Goal: Contribute content: Contribute content

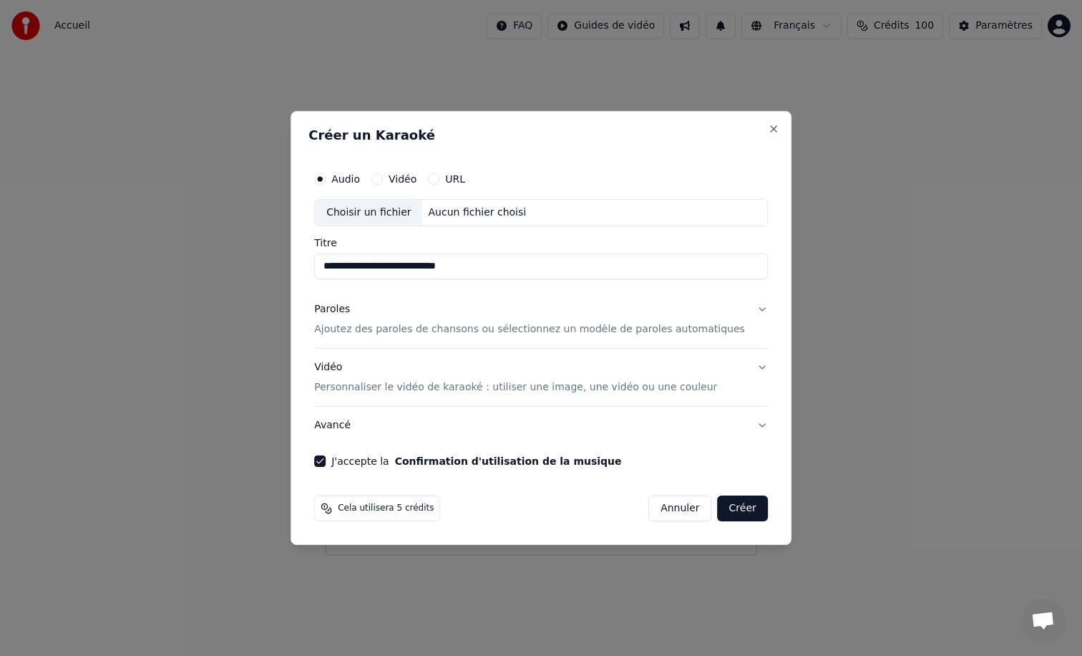
click at [361, 218] on div "Choisir un fichier" at bounding box center [368, 213] width 107 height 26
type input "**********"
click at [749, 311] on button "Paroles Ajoutez des paroles de chansons ou sélectionnez un modèle de paroles au…" at bounding box center [541, 319] width 454 height 57
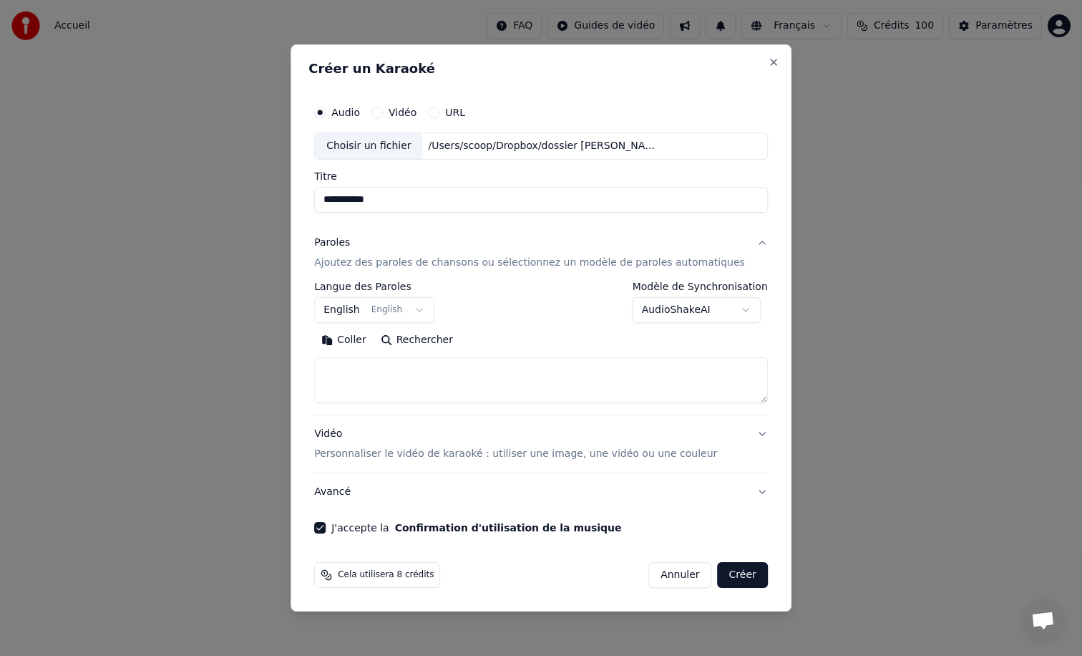
click at [355, 367] on textarea at bounding box center [541, 380] width 454 height 46
paste textarea "**********"
type textarea "**********"
click at [353, 309] on body "**********" at bounding box center [541, 277] width 1082 height 555
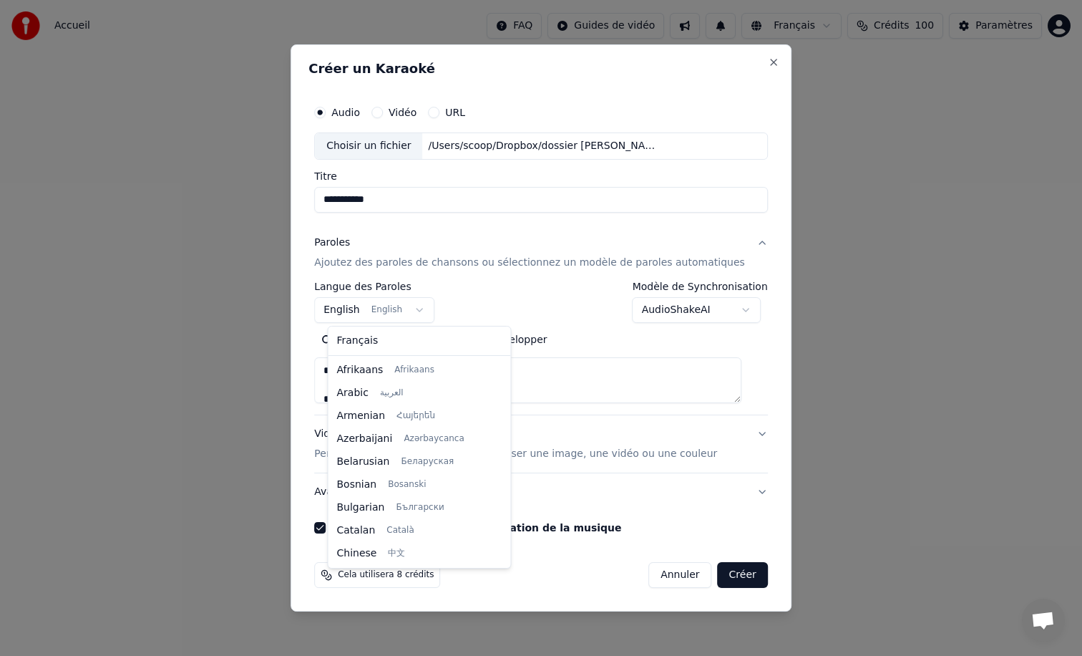
scroll to position [115, 0]
select select "**"
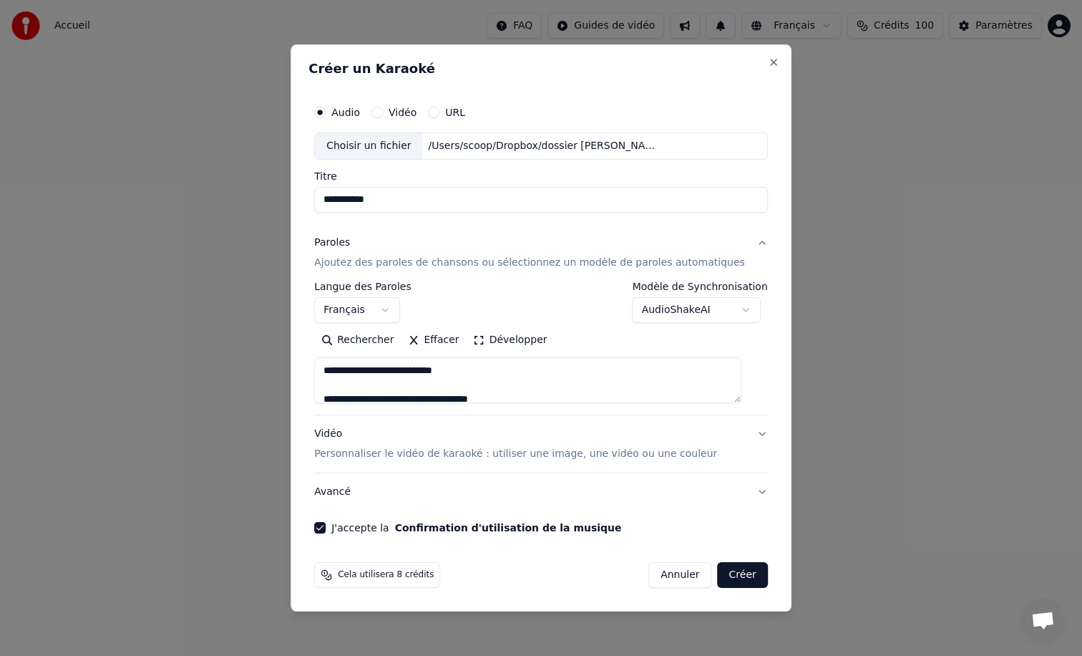
click at [733, 582] on button "Créer" at bounding box center [743, 575] width 50 height 26
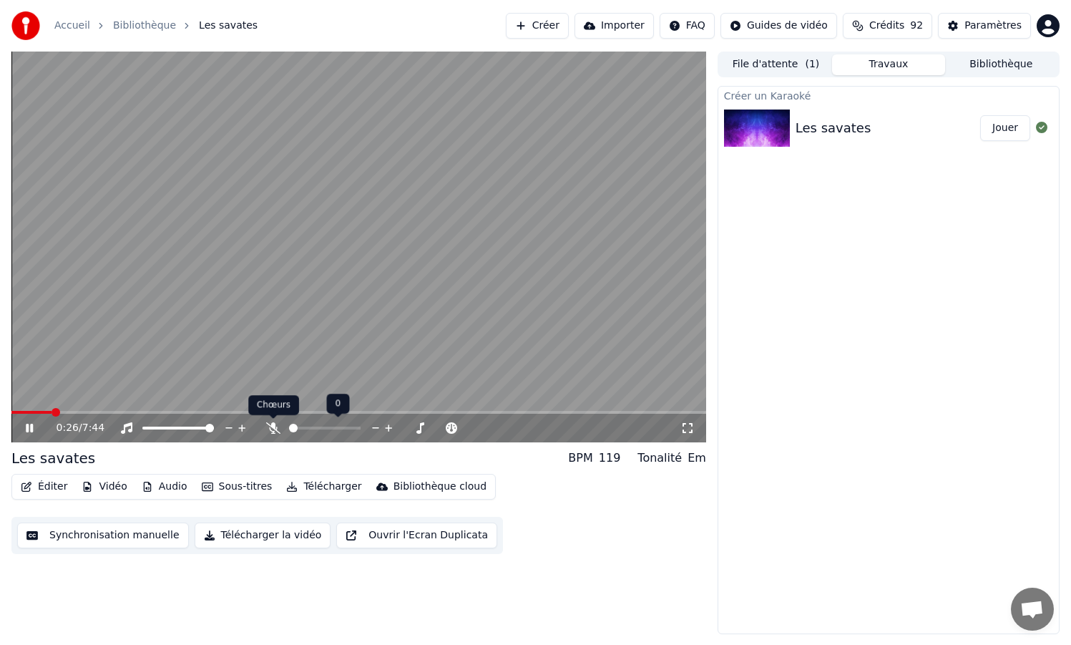
click at [267, 427] on icon at bounding box center [273, 427] width 14 height 11
click at [293, 429] on span at bounding box center [291, 428] width 4 height 3
click at [344, 424] on span at bounding box center [341, 428] width 9 height 9
click at [11, 413] on span at bounding box center [15, 412] width 9 height 9
click at [289, 424] on span at bounding box center [293, 428] width 9 height 9
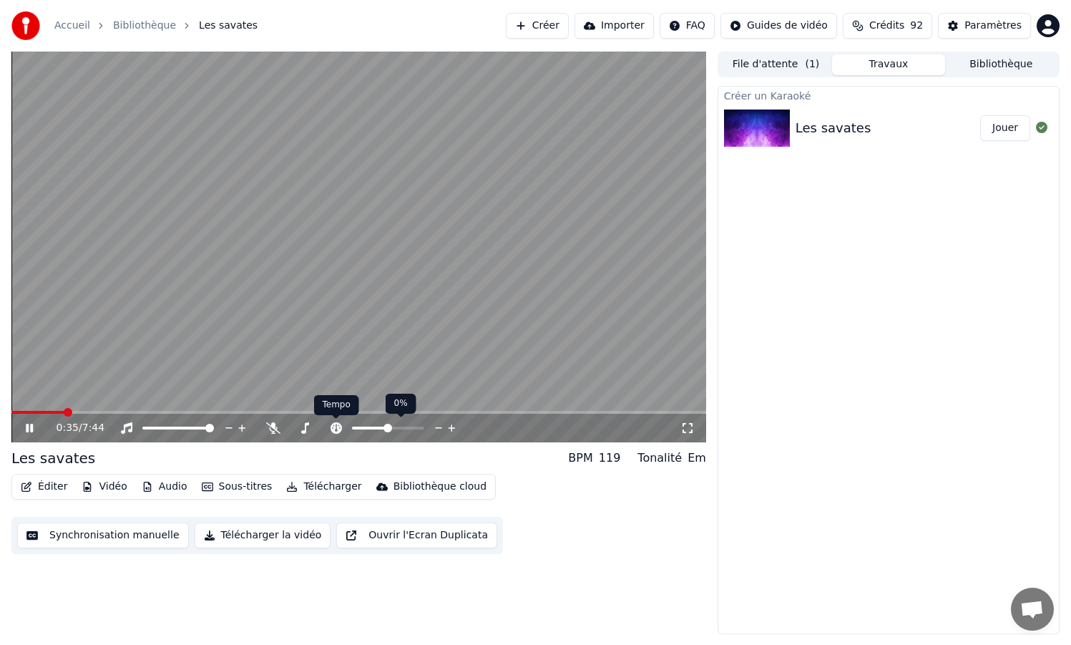
click at [336, 431] on icon at bounding box center [336, 427] width 14 height 11
click at [382, 429] on span at bounding box center [383, 428] width 9 height 9
click at [387, 425] on span at bounding box center [388, 428] width 9 height 9
click at [339, 427] on span at bounding box center [338, 428] width 9 height 9
click at [29, 429] on icon at bounding box center [40, 427] width 34 height 11
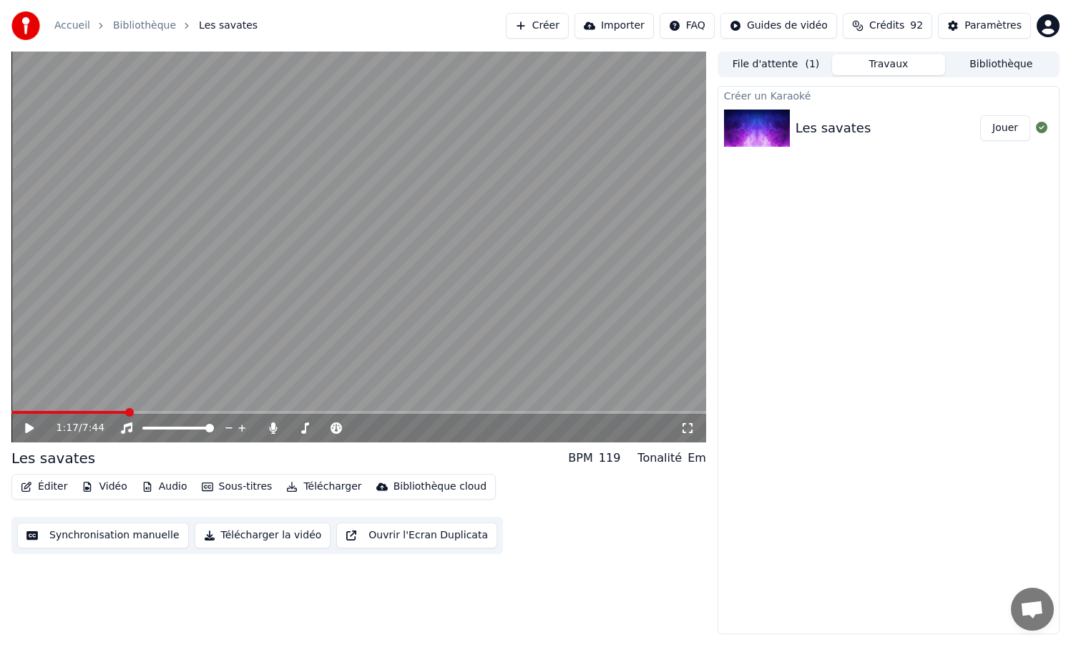
click at [94, 487] on button "Vidéo" at bounding box center [104, 487] width 57 height 20
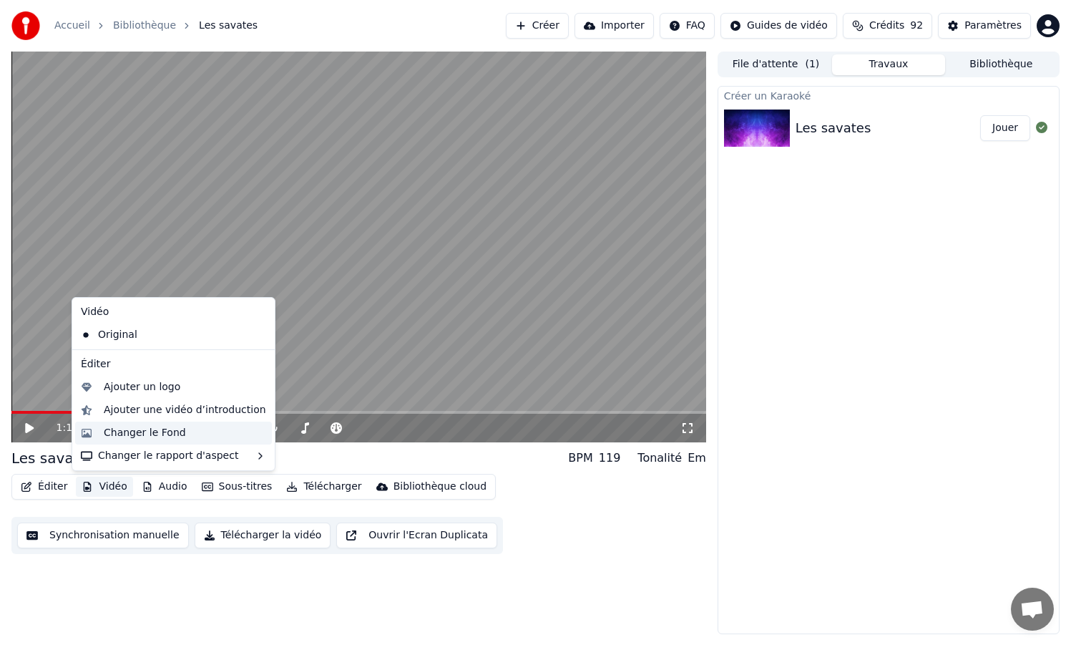
click at [114, 437] on div "Changer le Fond" at bounding box center [145, 433] width 82 height 14
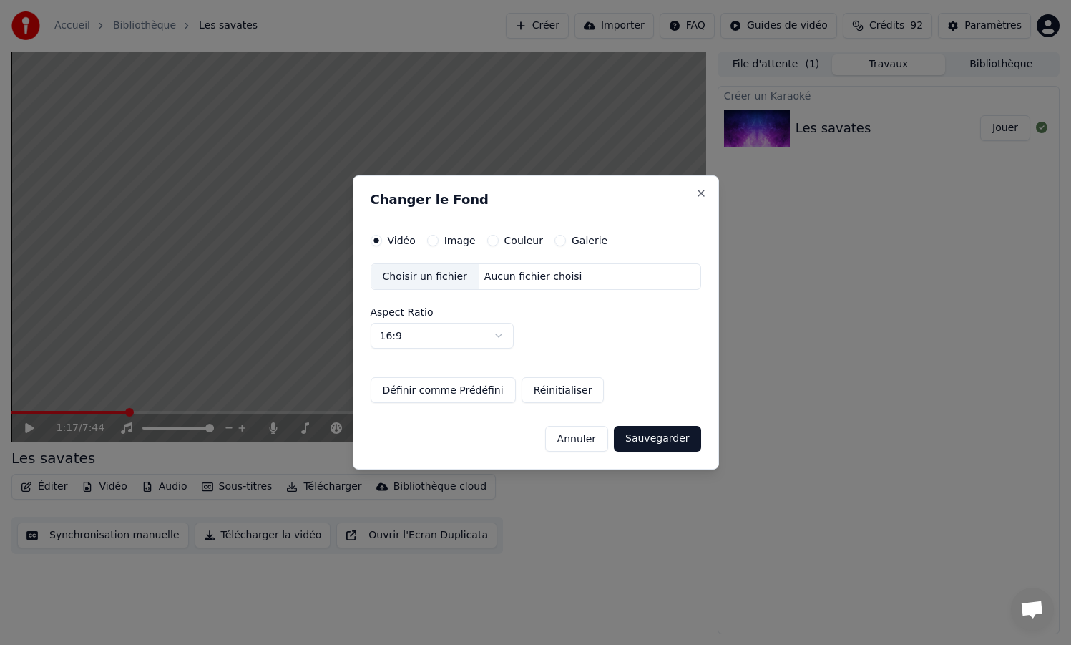
click at [580, 440] on button "Annuler" at bounding box center [576, 439] width 63 height 26
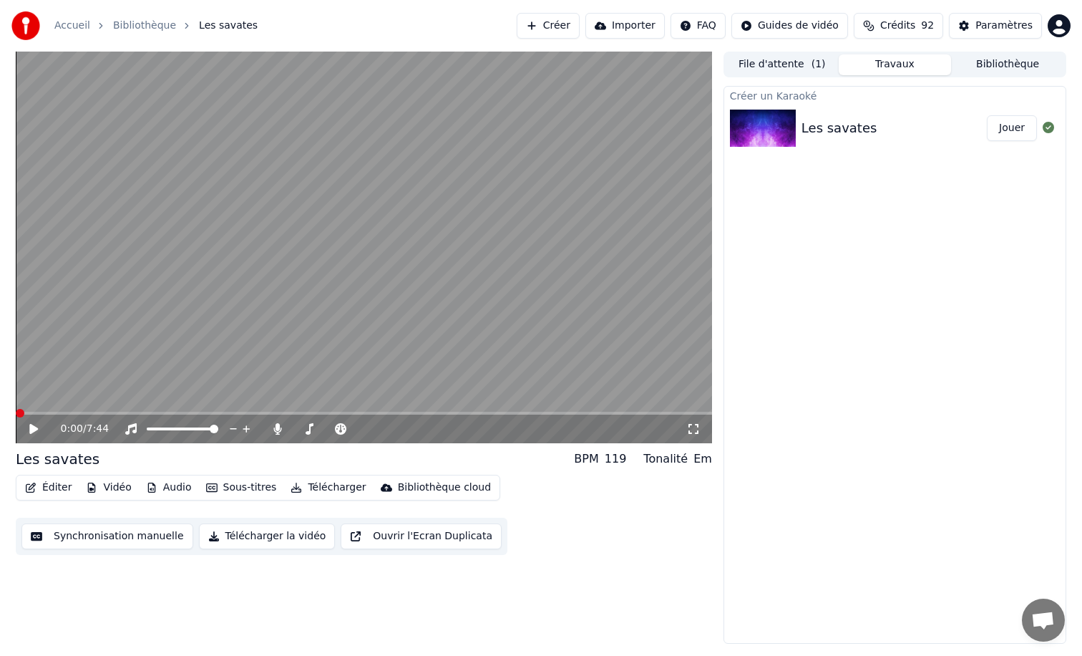
click at [16, 409] on span at bounding box center [20, 413] width 9 height 9
click at [34, 431] on icon at bounding box center [33, 429] width 9 height 10
click at [34, 431] on icon at bounding box center [44, 428] width 34 height 11
click at [16, 414] on span at bounding box center [20, 413] width 9 height 9
click at [124, 534] on button "Synchronisation manuelle" at bounding box center [107, 536] width 172 height 26
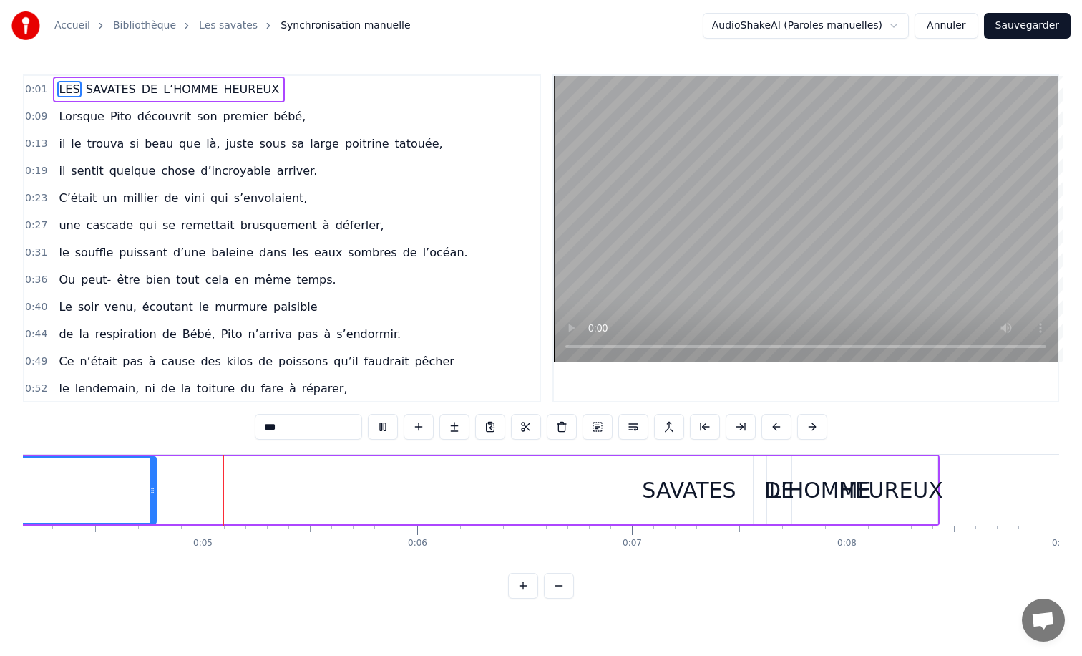
scroll to position [0, 906]
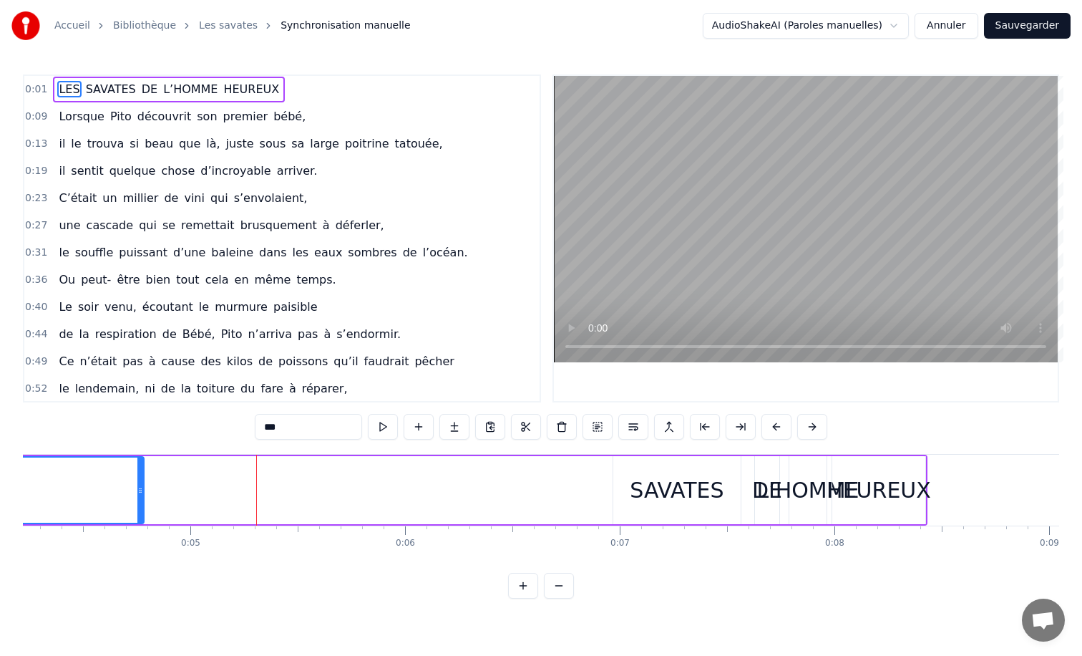
drag, startPoint x: 89, startPoint y: 497, endPoint x: 191, endPoint y: 495, distance: 102.4
click at [192, 495] on div "LES SAVATES DE L’HOMME HEUREUX" at bounding box center [147, 489] width 1562 height 71
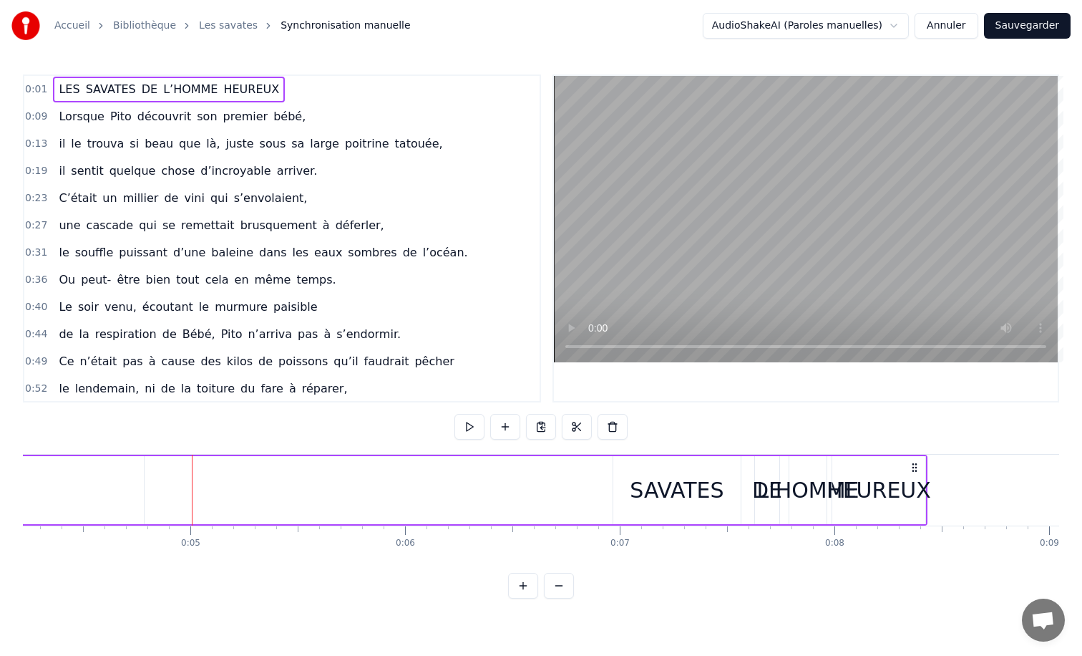
drag, startPoint x: 145, startPoint y: 493, endPoint x: 298, endPoint y: 502, distance: 154.1
click at [299, 503] on div "LES SAVATES DE L’HOMME HEUREUX" at bounding box center [147, 489] width 1562 height 71
drag, startPoint x: 207, startPoint y: 491, endPoint x: 402, endPoint y: 495, distance: 195.4
click at [402, 495] on div "LES SAVATES DE L’HOMME HEUREUX" at bounding box center [147, 489] width 1562 height 71
click at [63, 87] on span "LES" at bounding box center [69, 89] width 24 height 16
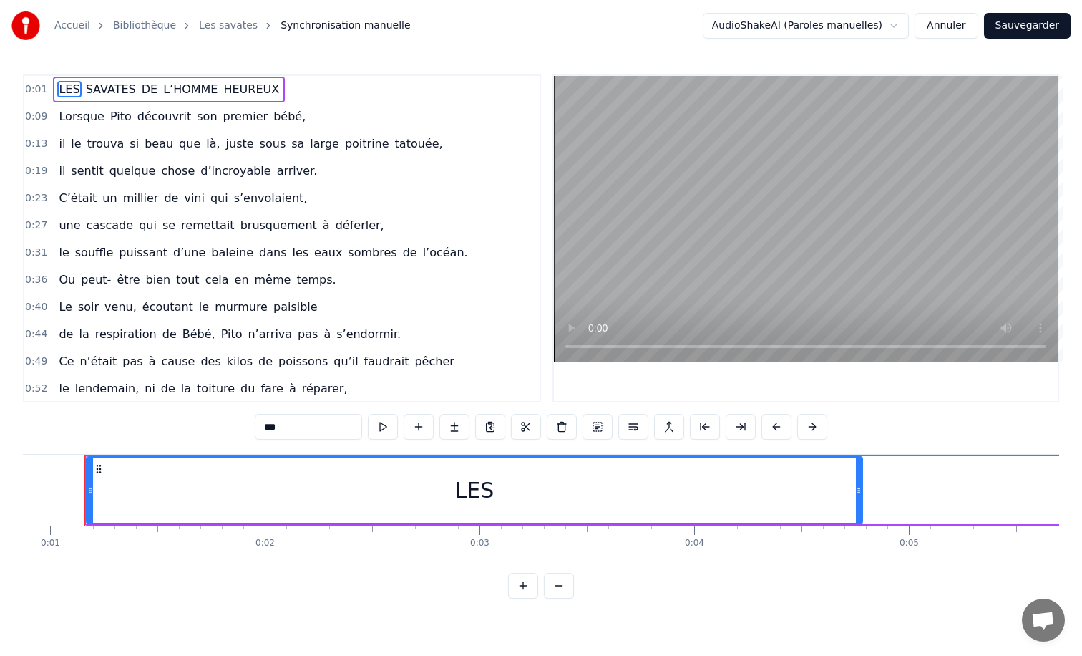
scroll to position [0, 178]
drag, startPoint x: 483, startPoint y: 494, endPoint x: 575, endPoint y: 490, distance: 92.4
click at [576, 491] on div "LES" at bounding box center [484, 489] width 774 height 65
click at [480, 480] on div "LES" at bounding box center [484, 490] width 39 height 32
click at [488, 482] on div "LES" at bounding box center [484, 490] width 39 height 32
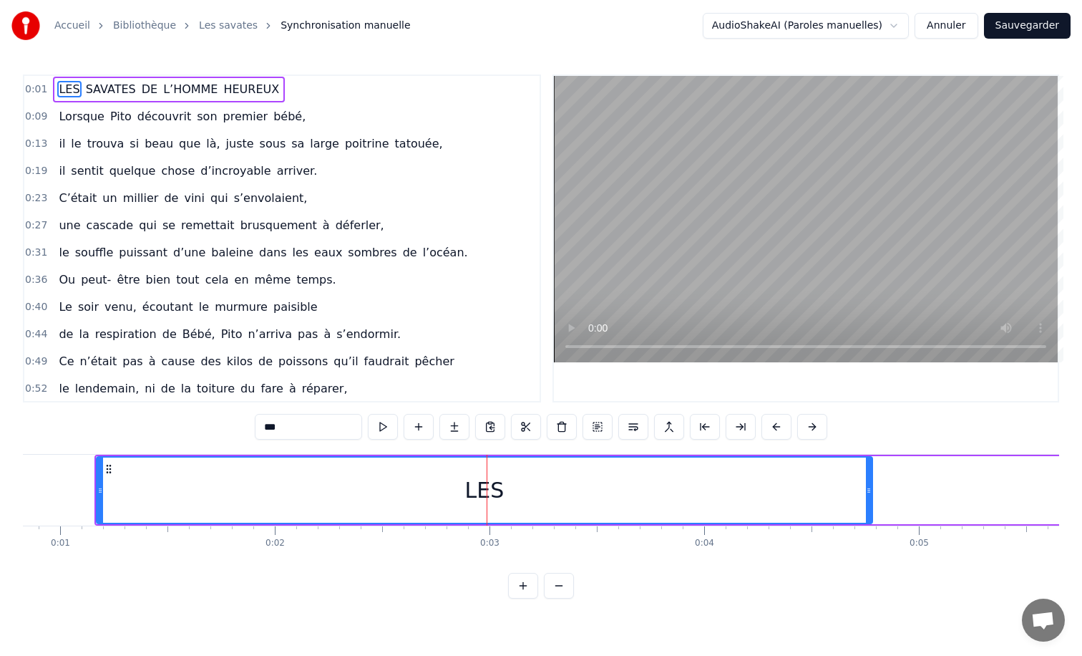
click at [62, 82] on span "LES" at bounding box center [69, 89] width 24 height 16
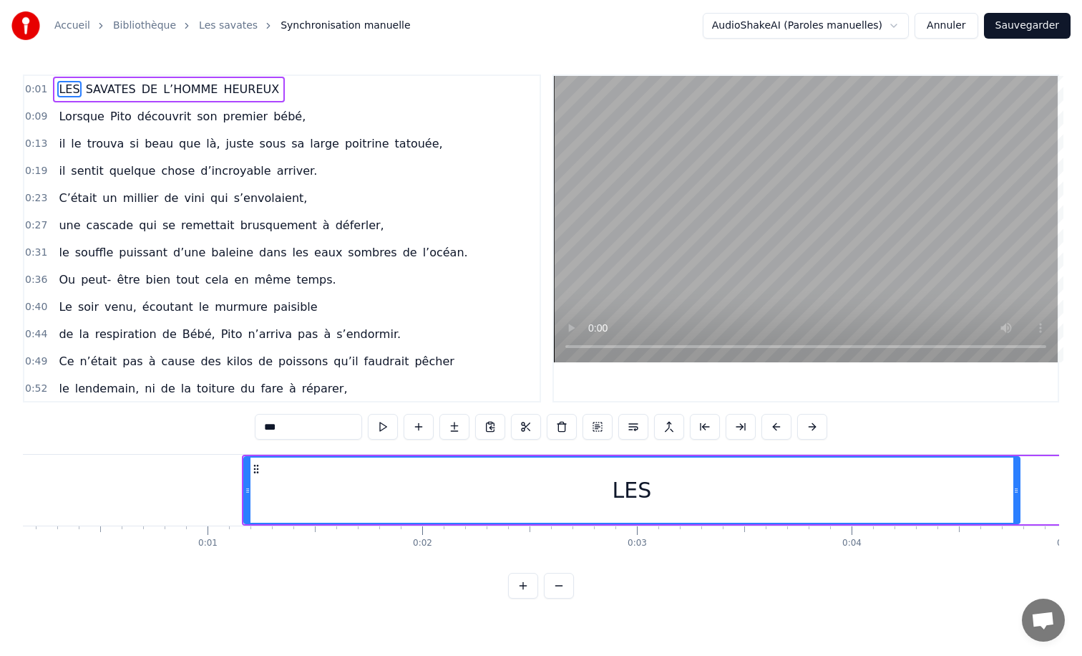
scroll to position [0, 0]
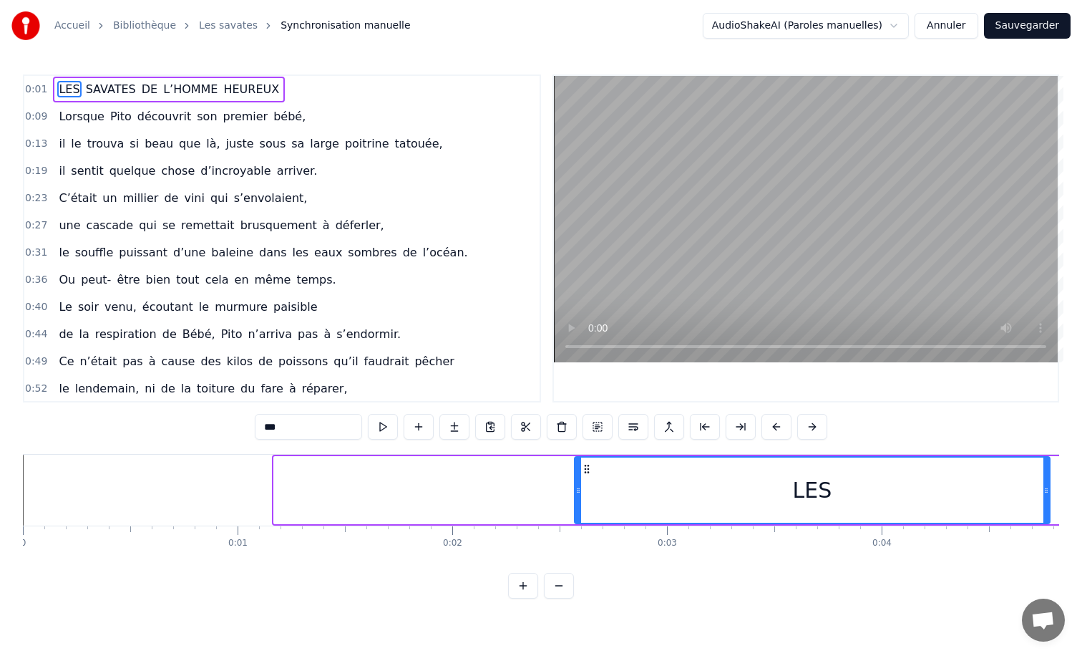
drag, startPoint x: 275, startPoint y: 488, endPoint x: 575, endPoint y: 533, distance: 303.9
click at [575, 533] on div "LES SAVATES DE L’HOMME HEUREUX Lorsque [PERSON_NAME] découvrit son premier bébé…" at bounding box center [541, 507] width 1036 height 107
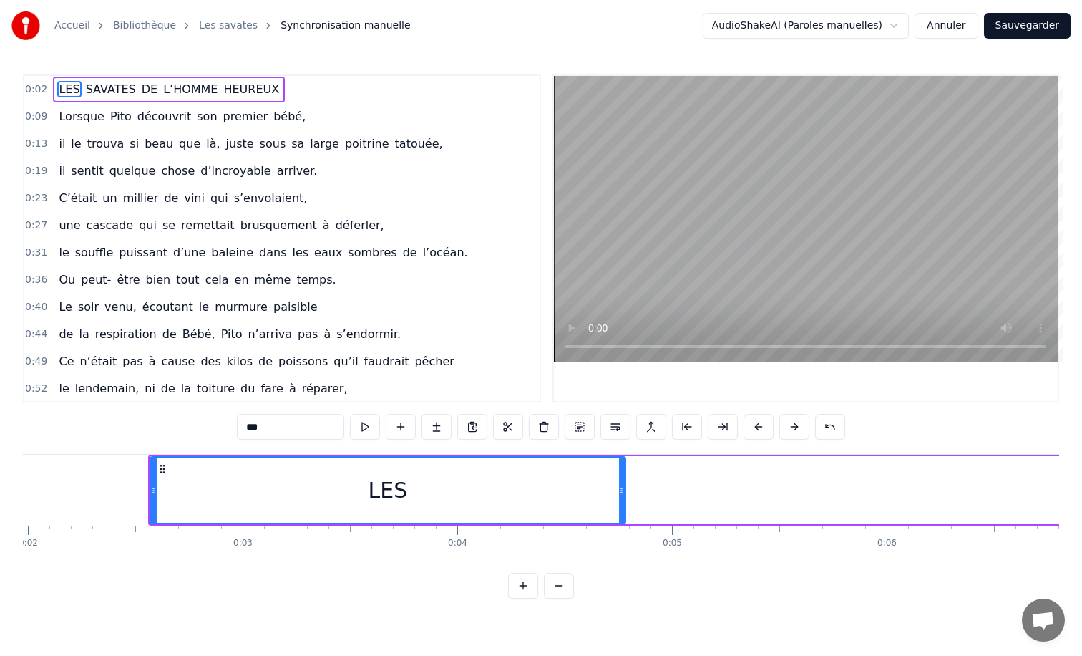
scroll to position [0, 422]
drag, startPoint x: 221, startPoint y: 491, endPoint x: 259, endPoint y: 490, distance: 38.0
click at [259, 490] on div "LES" at bounding box center [391, 489] width 474 height 65
drag, startPoint x: 152, startPoint y: 489, endPoint x: 228, endPoint y: 490, distance: 75.2
click at [228, 490] on div "LES" at bounding box center [390, 490] width 477 height 68
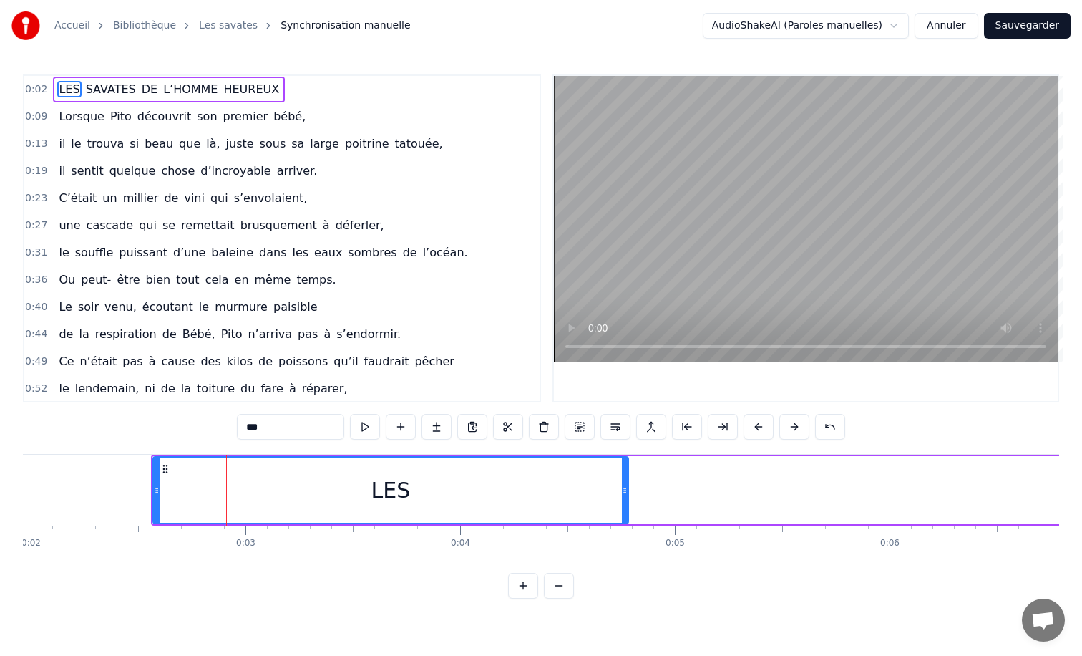
drag, startPoint x: 389, startPoint y: 487, endPoint x: 335, endPoint y: 486, distance: 53.7
click at [335, 486] on div "LES" at bounding box center [391, 489] width 474 height 65
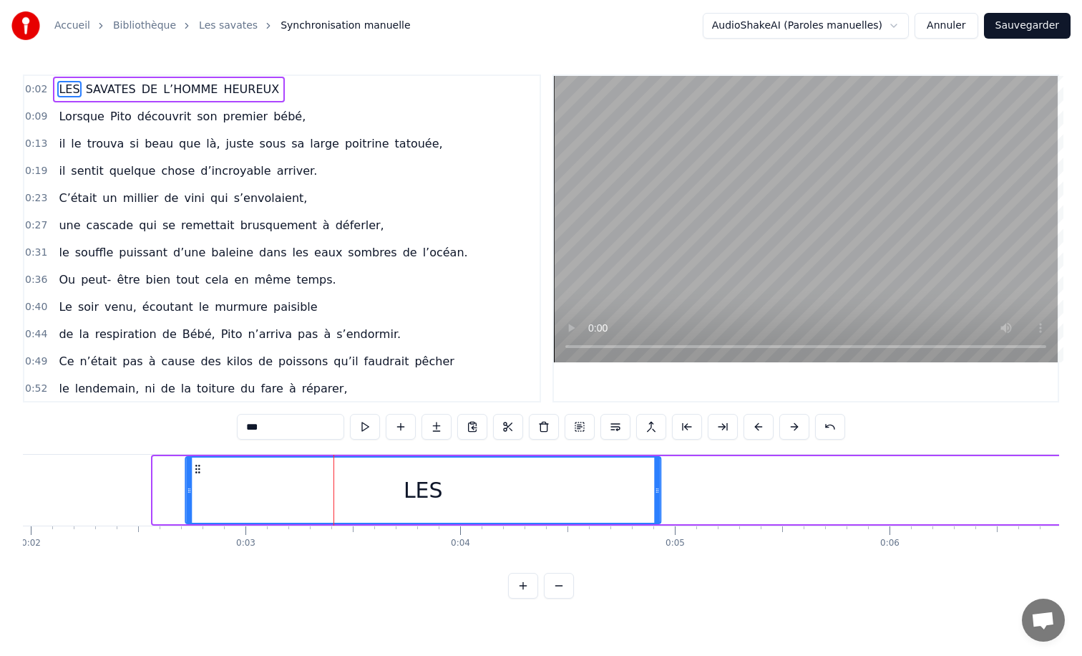
drag, startPoint x: 162, startPoint y: 469, endPoint x: 203, endPoint y: 469, distance: 41.5
click at [203, 469] on icon at bounding box center [197, 468] width 11 height 11
click at [203, 469] on icon at bounding box center [206, 468] width 11 height 11
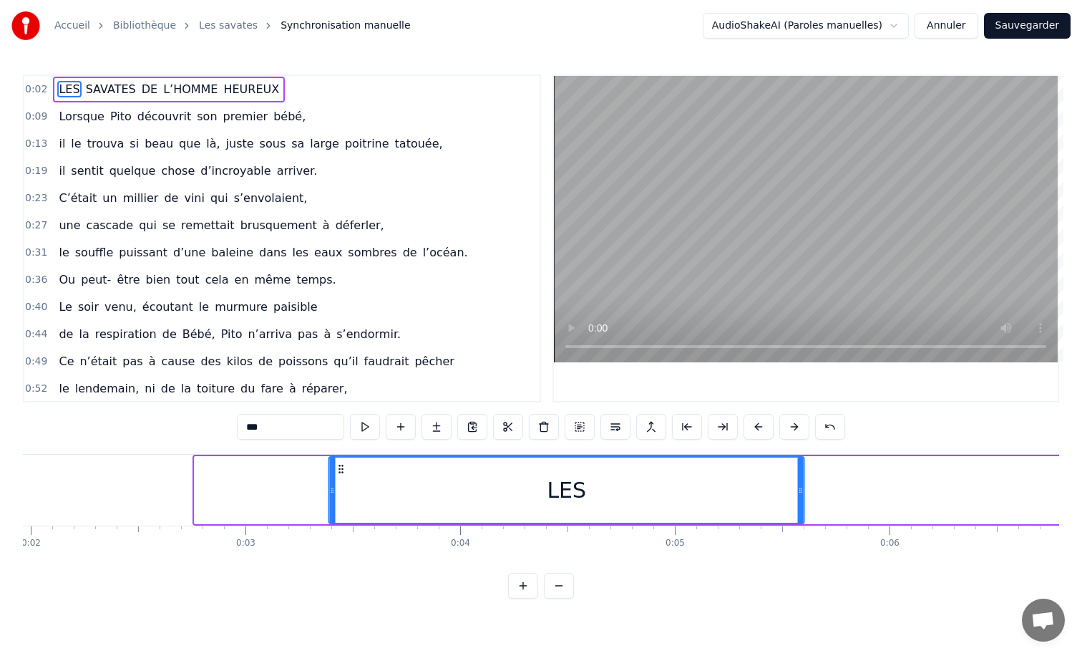
drag, startPoint x: 203, startPoint y: 469, endPoint x: 339, endPoint y: 465, distance: 135.3
click at [339, 465] on icon at bounding box center [341, 468] width 11 height 11
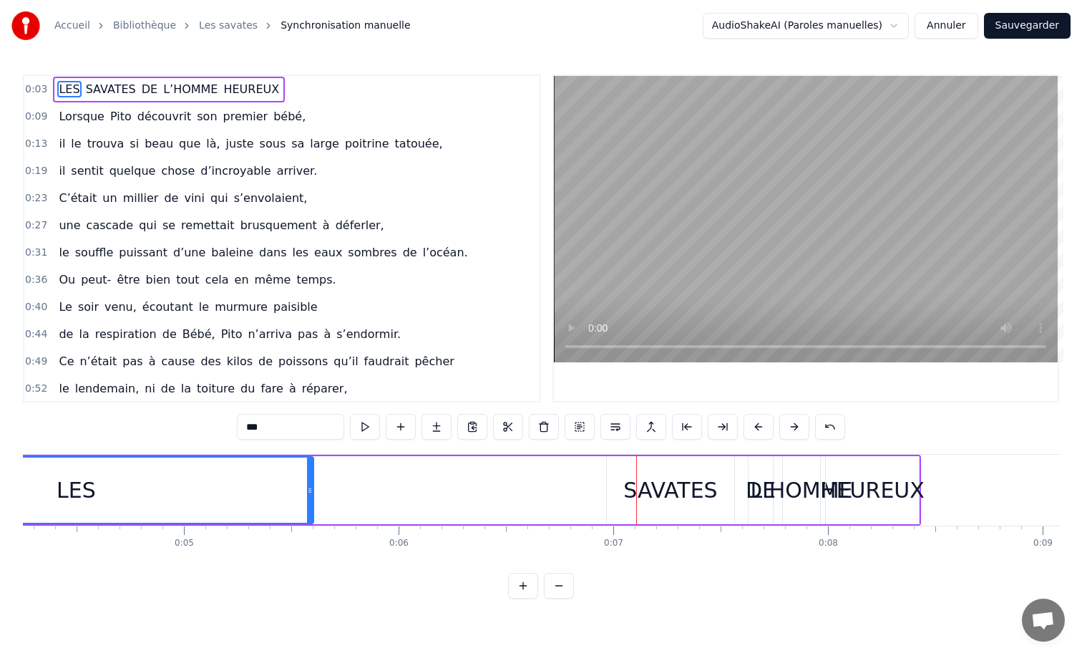
scroll to position [0, 912]
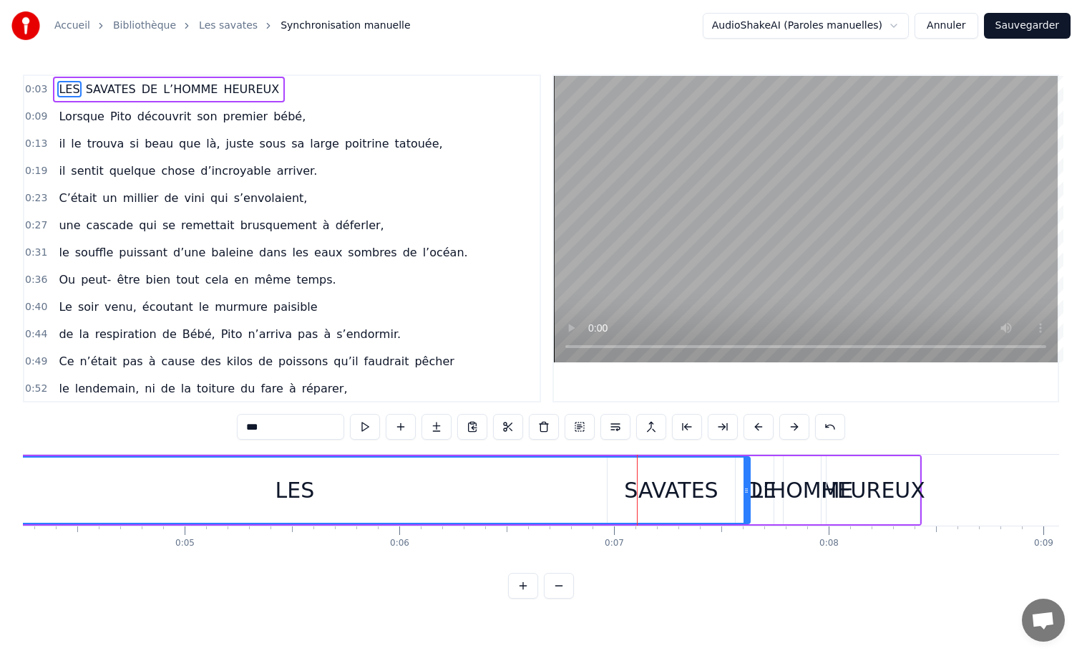
drag, startPoint x: 307, startPoint y: 487, endPoint x: 743, endPoint y: 483, distance: 435.9
click at [744, 483] on div at bounding box center [747, 489] width 6 height 65
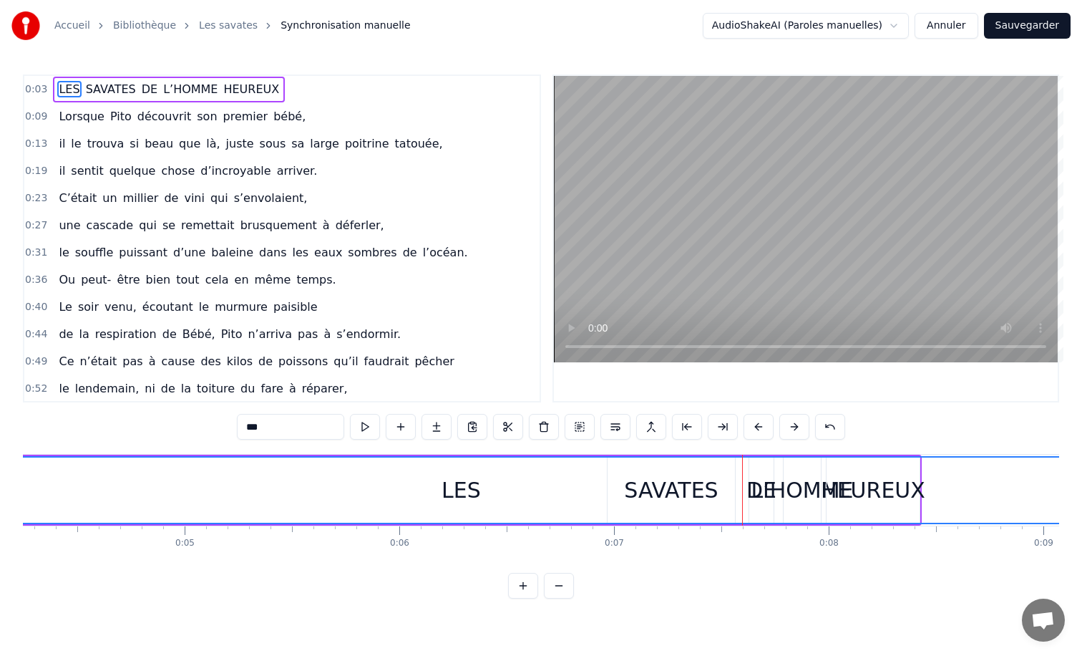
drag, startPoint x: 749, startPoint y: 488, endPoint x: 1081, endPoint y: 449, distance: 335.1
click at [1081, 449] on div "Accueil Bibliothèque Les savates Synchronisation manuelle AudioShakeAI (Paroles…" at bounding box center [541, 299] width 1082 height 598
drag, startPoint x: 464, startPoint y: 490, endPoint x: 578, endPoint y: 485, distance: 113.9
click at [578, 485] on div "LES" at bounding box center [461, 489] width 1243 height 65
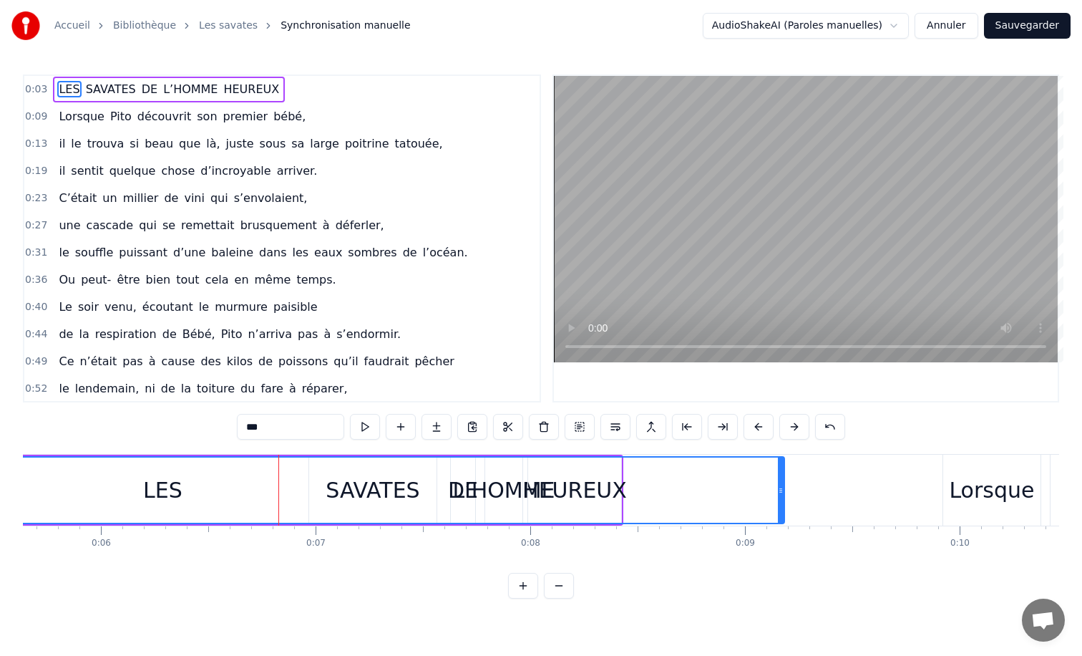
scroll to position [0, 1250]
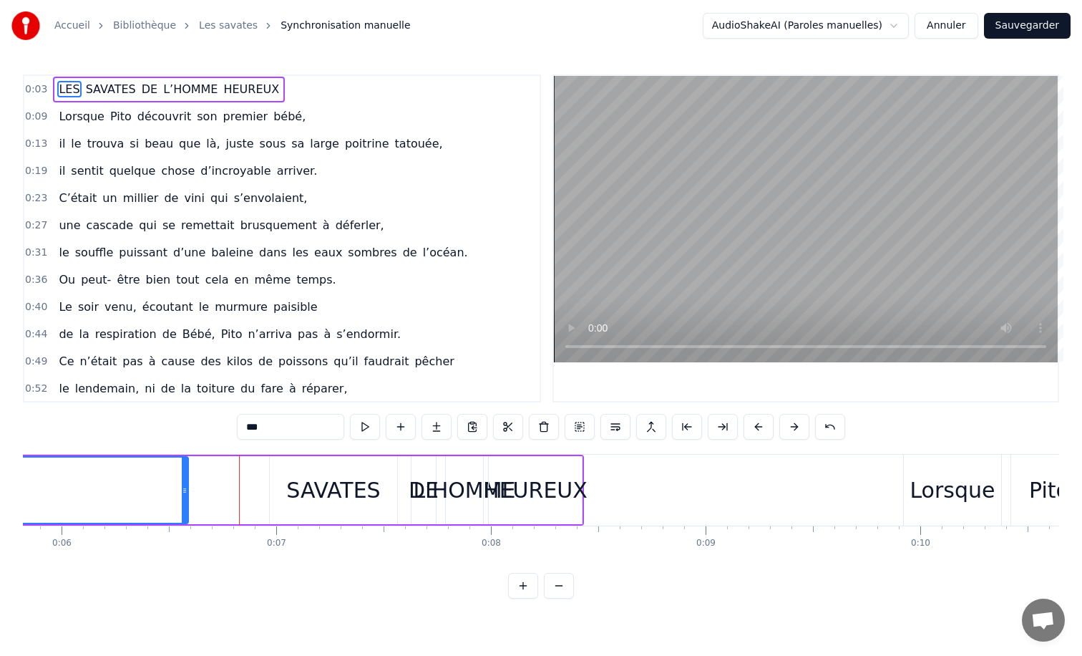
drag, startPoint x: 740, startPoint y: 488, endPoint x: 183, endPoint y: 505, distance: 557.1
click at [183, 505] on div at bounding box center [185, 489] width 6 height 65
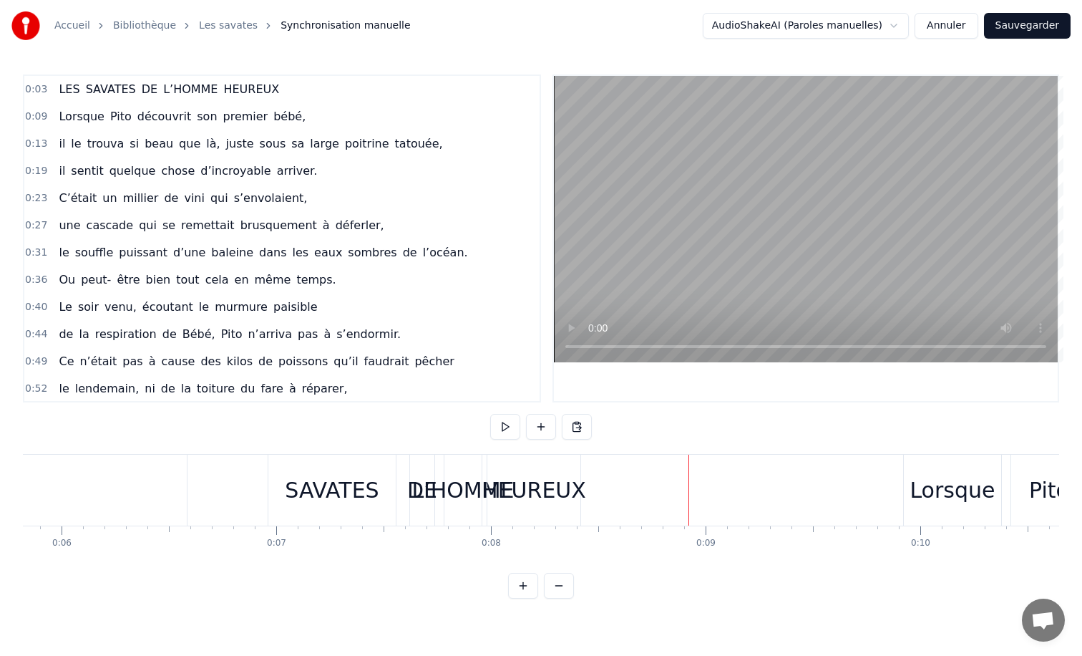
drag, startPoint x: 453, startPoint y: 493, endPoint x: 399, endPoint y: 493, distance: 53.7
click at [399, 493] on div "LES SAVATES DE L’HOMME HEUREUX" at bounding box center [41, 489] width 1085 height 71
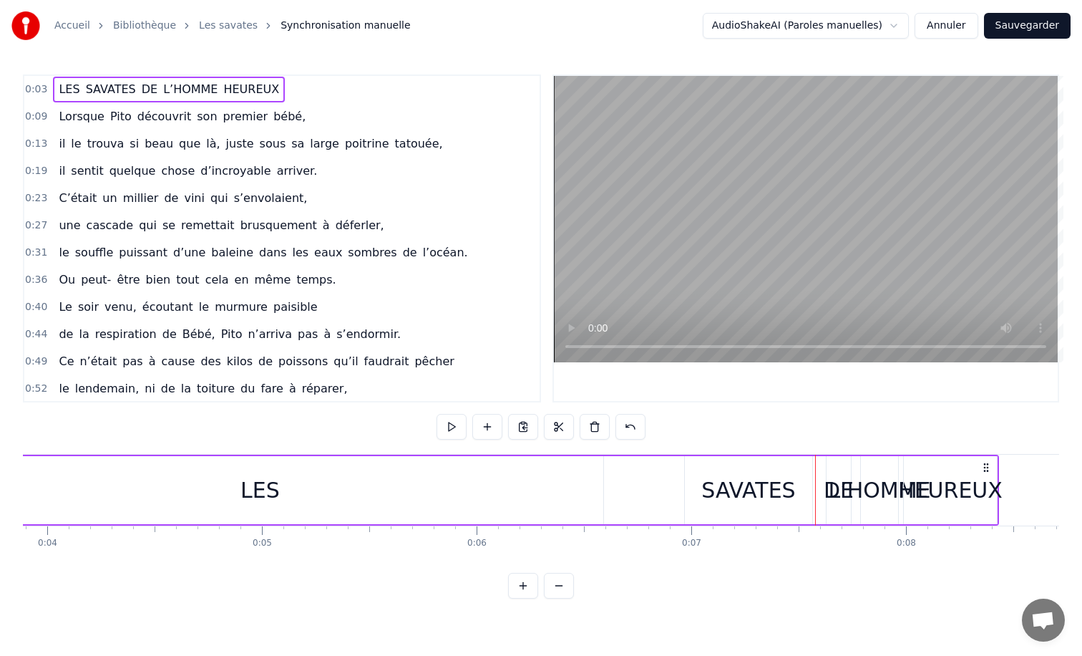
scroll to position [0, 797]
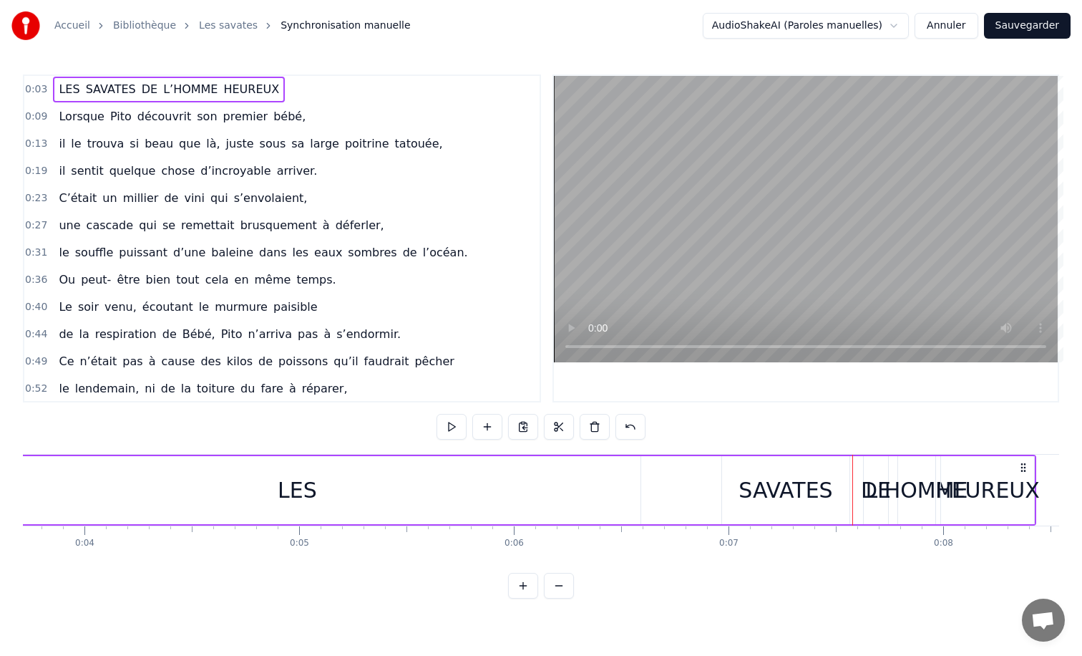
drag, startPoint x: 271, startPoint y: 487, endPoint x: 624, endPoint y: 477, distance: 353.7
click at [624, 477] on div "LES" at bounding box center [296, 490] width 687 height 68
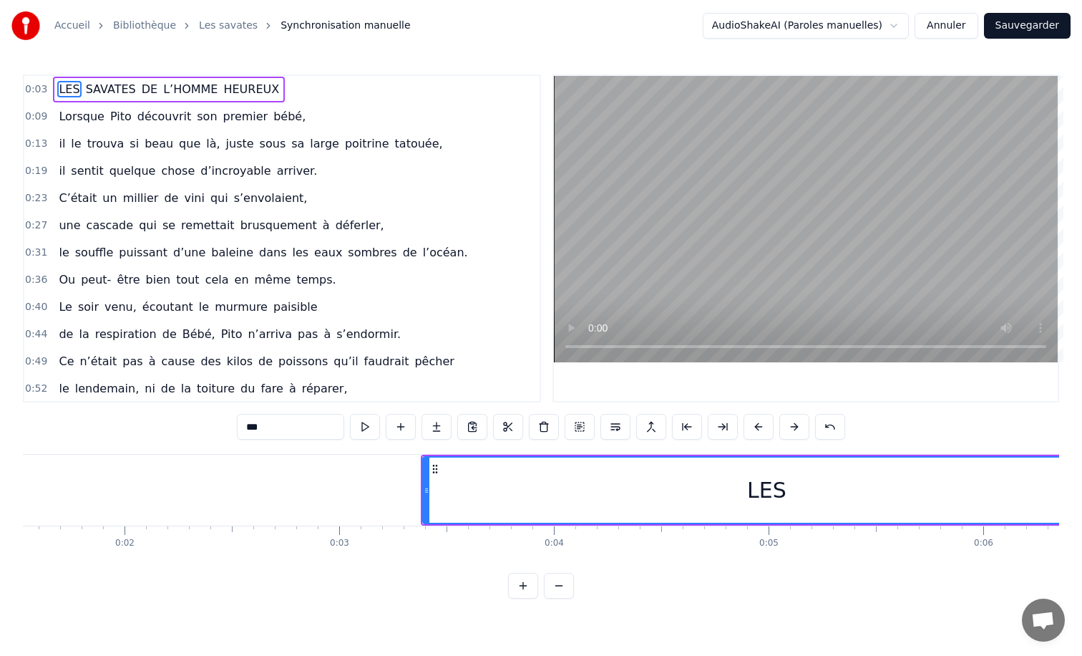
scroll to position [0, 225]
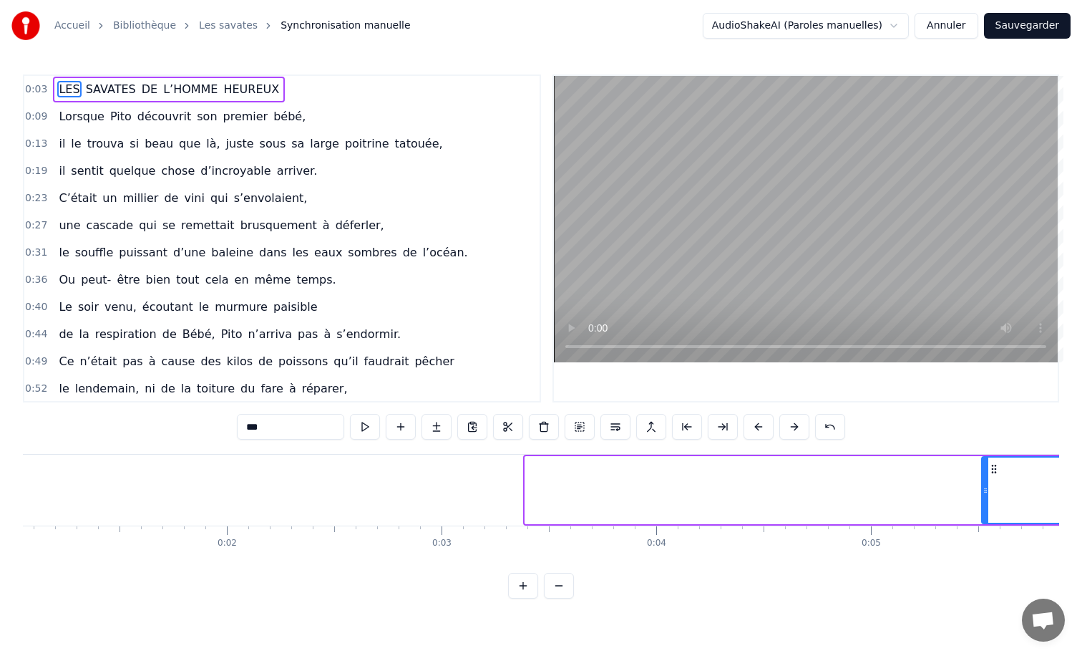
drag, startPoint x: 530, startPoint y: 490, endPoint x: 997, endPoint y: 494, distance: 467.4
click at [988, 495] on icon at bounding box center [986, 490] width 6 height 11
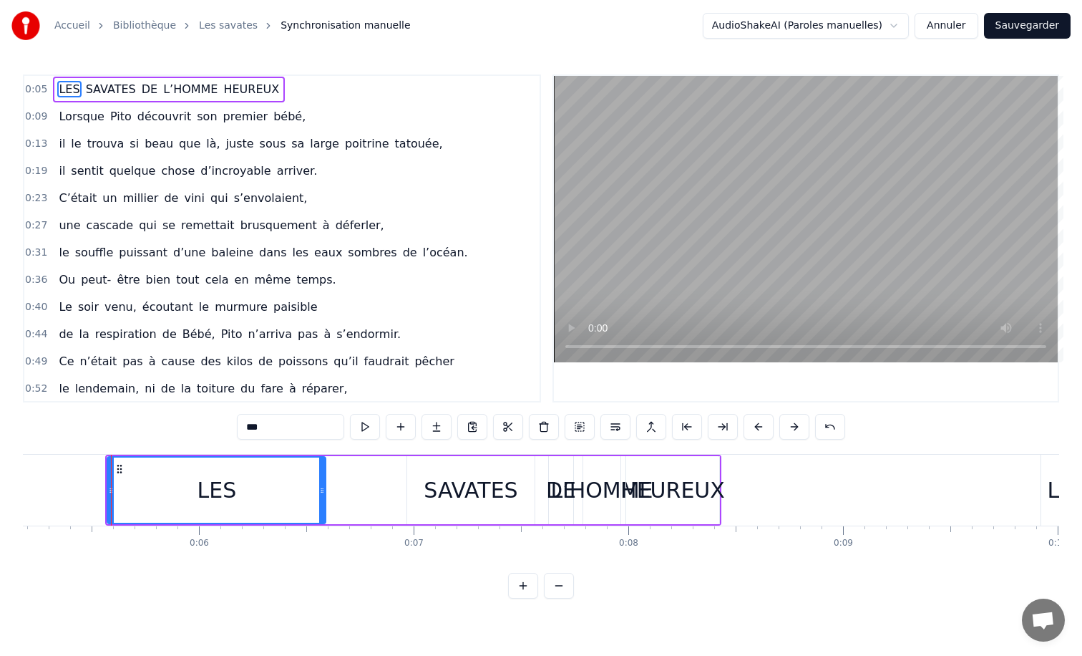
scroll to position [0, 1128]
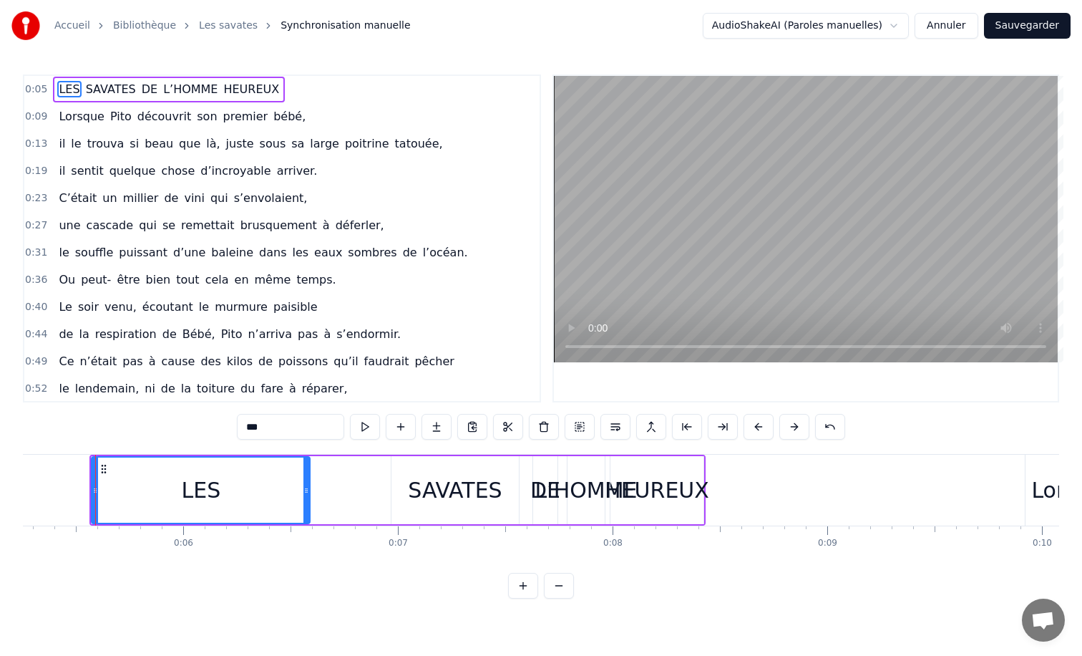
drag, startPoint x: 94, startPoint y: 487, endPoint x: 307, endPoint y: 482, distance: 212.6
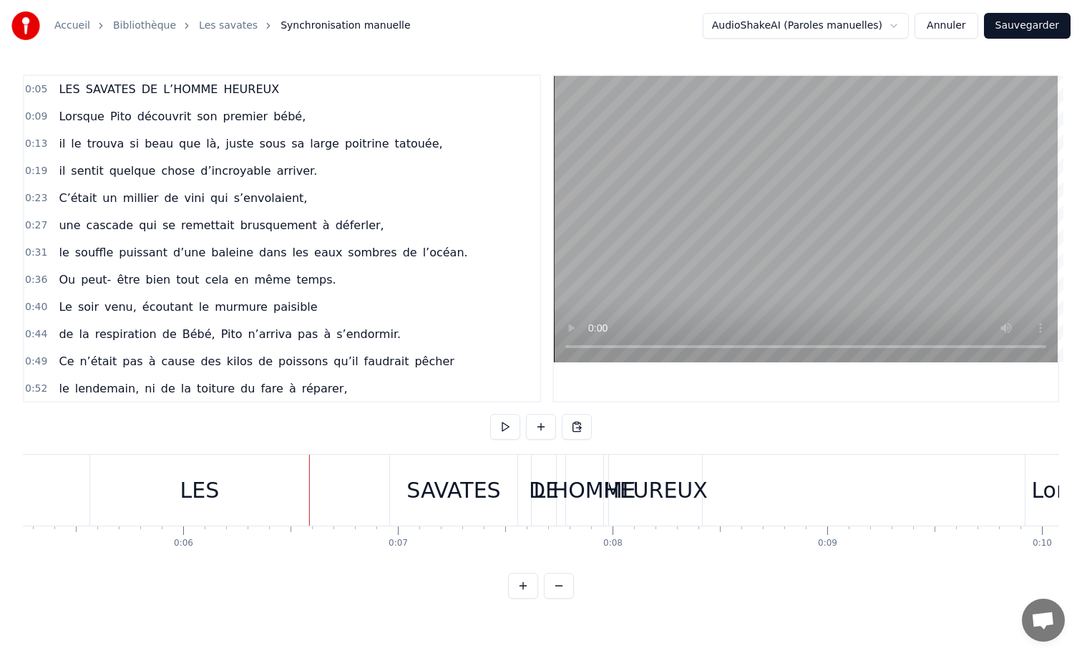
click at [160, 493] on div "LES" at bounding box center [199, 489] width 218 height 71
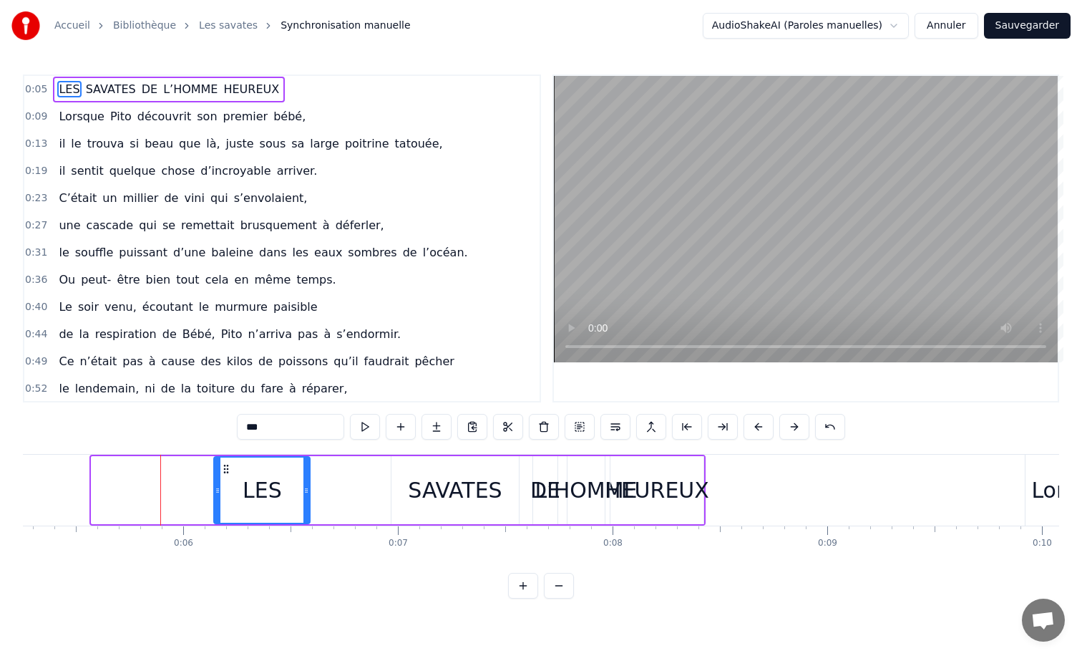
drag, startPoint x: 94, startPoint y: 487, endPoint x: 240, endPoint y: 490, distance: 146.0
click at [220, 490] on icon at bounding box center [218, 490] width 6 height 11
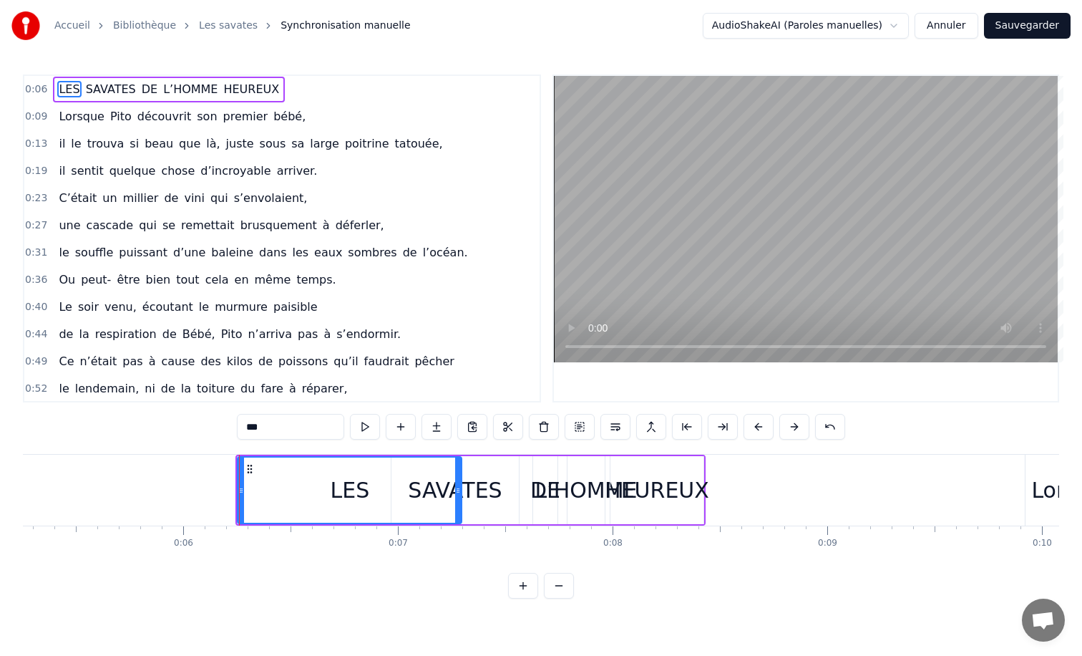
drag, startPoint x: 306, startPoint y: 489, endPoint x: 457, endPoint y: 488, distance: 151.0
click at [457, 488] on icon at bounding box center [458, 490] width 6 height 11
click at [494, 487] on div "SAVATES" at bounding box center [455, 490] width 94 height 32
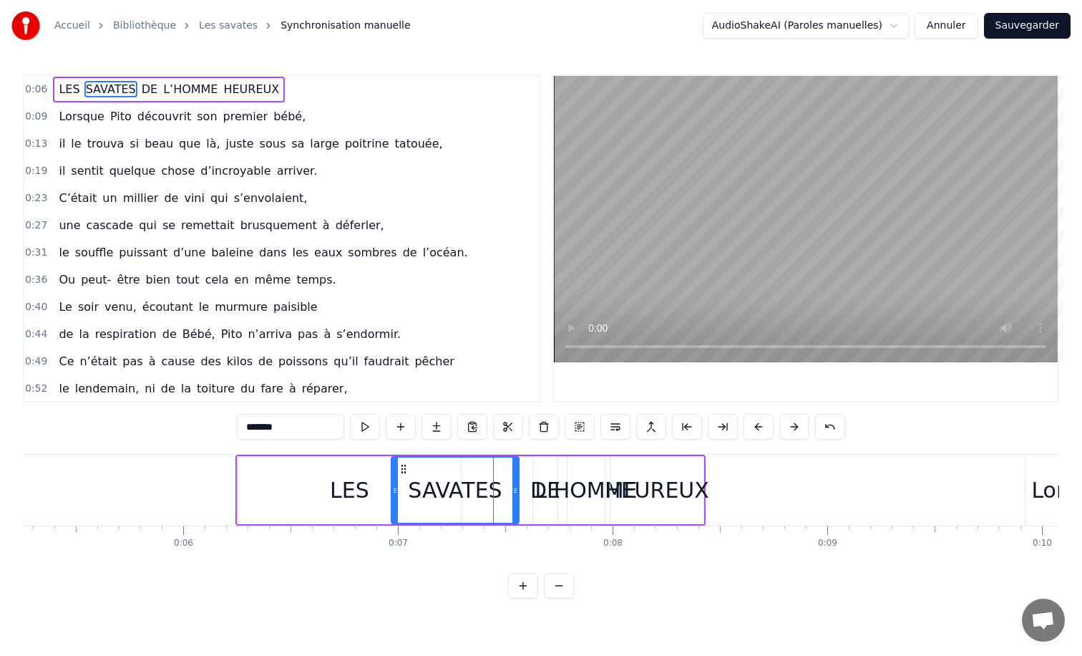
drag, startPoint x: 471, startPoint y: 491, endPoint x: 454, endPoint y: 491, distance: 17.2
click at [454, 491] on div "SAVATES" at bounding box center [455, 490] width 94 height 32
drag, startPoint x: 414, startPoint y: 485, endPoint x: 404, endPoint y: 485, distance: 10.0
click at [404, 485] on div "SAVATES" at bounding box center [455, 489] width 126 height 65
drag, startPoint x: 512, startPoint y: 488, endPoint x: 483, endPoint y: 488, distance: 28.6
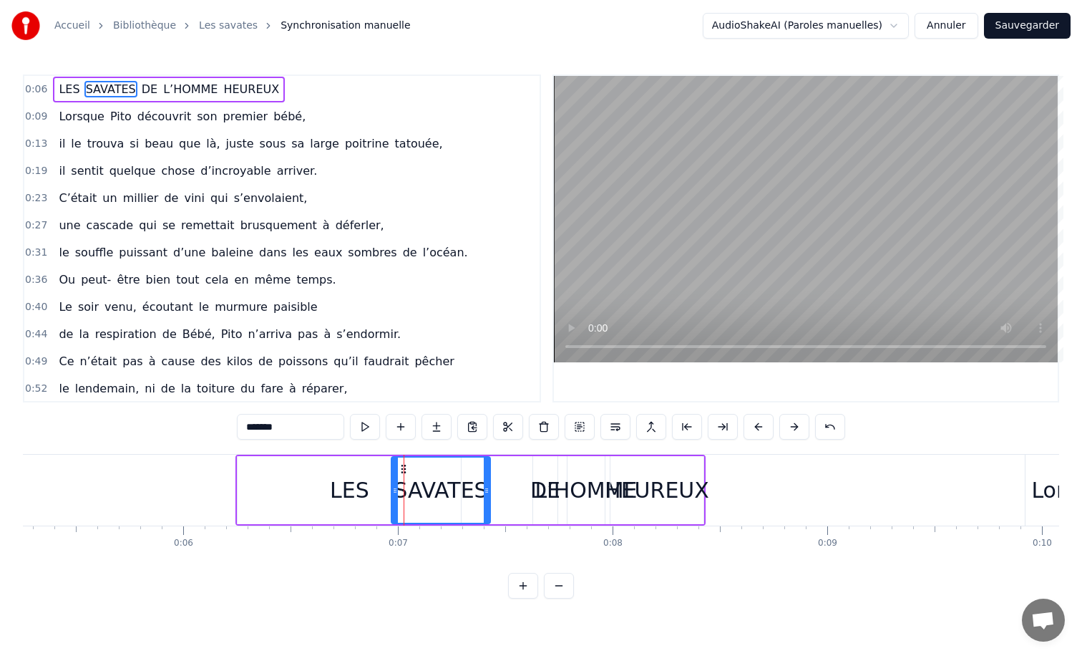
click at [484, 488] on icon at bounding box center [487, 490] width 6 height 11
click at [545, 489] on div "L’HOMME" at bounding box center [586, 490] width 102 height 32
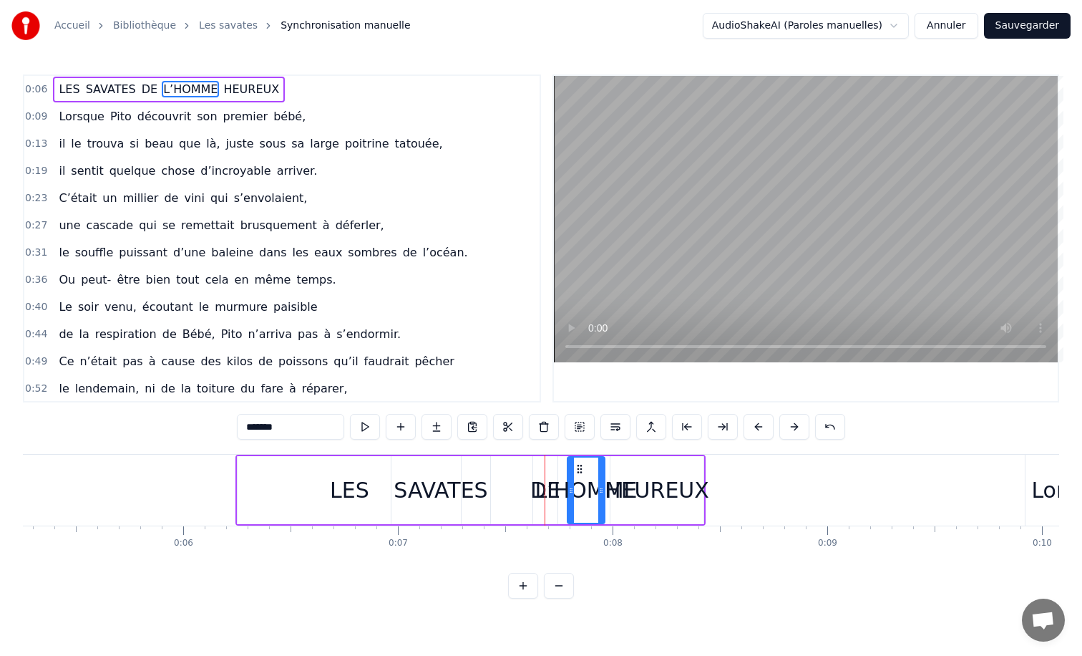
click at [539, 490] on div "L’HOMME" at bounding box center [586, 490] width 102 height 32
click at [585, 491] on div "L’HOMME" at bounding box center [586, 490] width 102 height 32
click at [544, 491] on div "L’HOMME" at bounding box center [586, 490] width 102 height 32
click at [535, 491] on div "DE" at bounding box center [545, 490] width 30 height 32
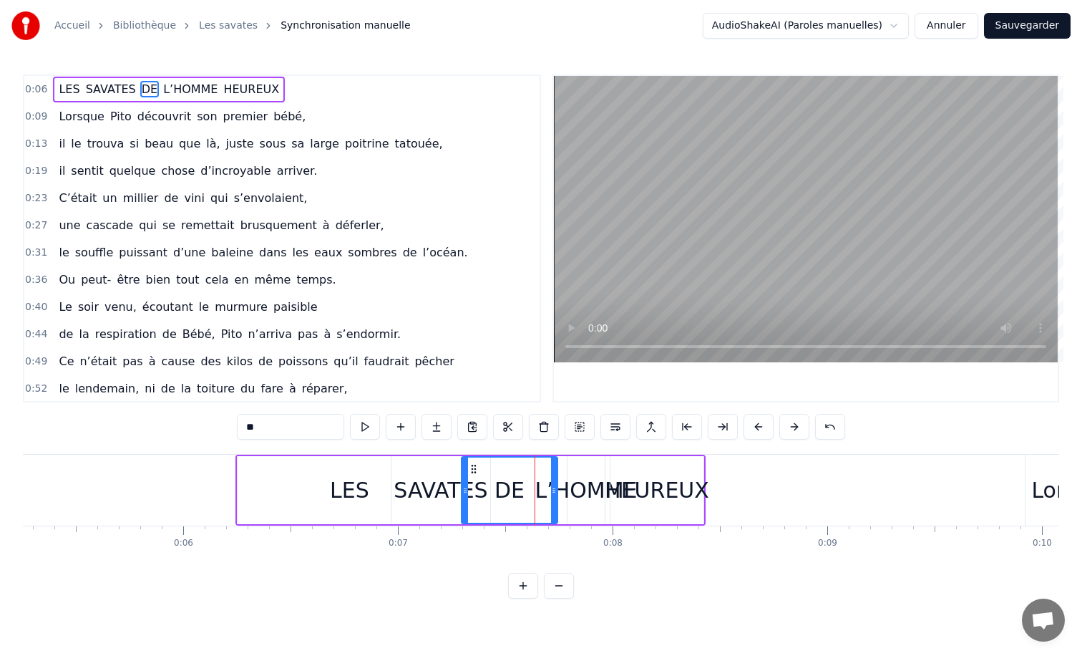
drag, startPoint x: 535, startPoint y: 491, endPoint x: 464, endPoint y: 488, distance: 71.6
click at [464, 488] on icon at bounding box center [465, 490] width 6 height 11
drag, startPoint x: 555, startPoint y: 491, endPoint x: 520, endPoint y: 490, distance: 35.1
click at [520, 490] on icon at bounding box center [519, 490] width 6 height 11
drag, startPoint x: 464, startPoint y: 487, endPoint x: 479, endPoint y: 487, distance: 15.0
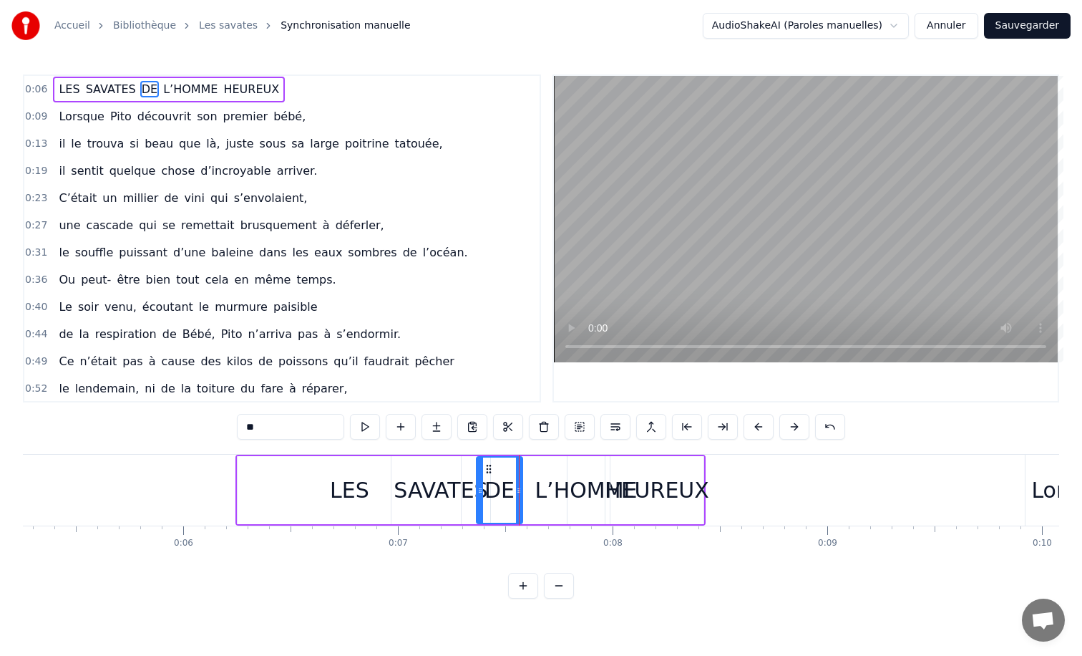
click at [479, 487] on icon at bounding box center [480, 490] width 6 height 11
click at [550, 490] on div "L’HOMME" at bounding box center [586, 490] width 102 height 32
type input "*******"
click at [545, 487] on div "L’HOMME" at bounding box center [586, 490] width 102 height 32
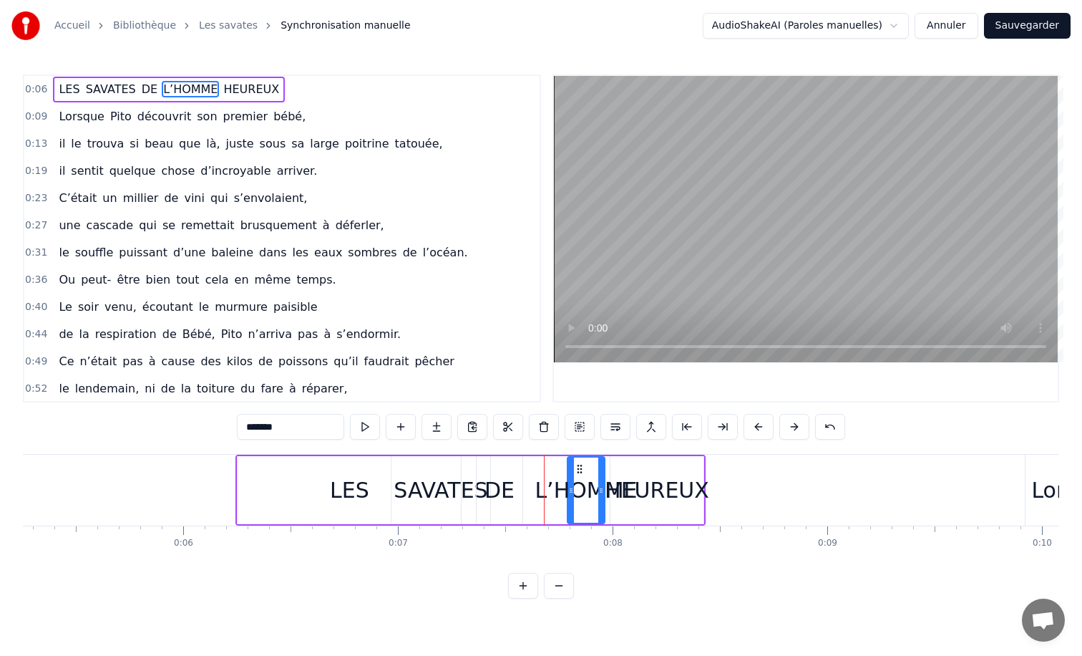
click at [535, 487] on div "LES SAVATES DE L’HOMME HEUREUX" at bounding box center [470, 489] width 470 height 71
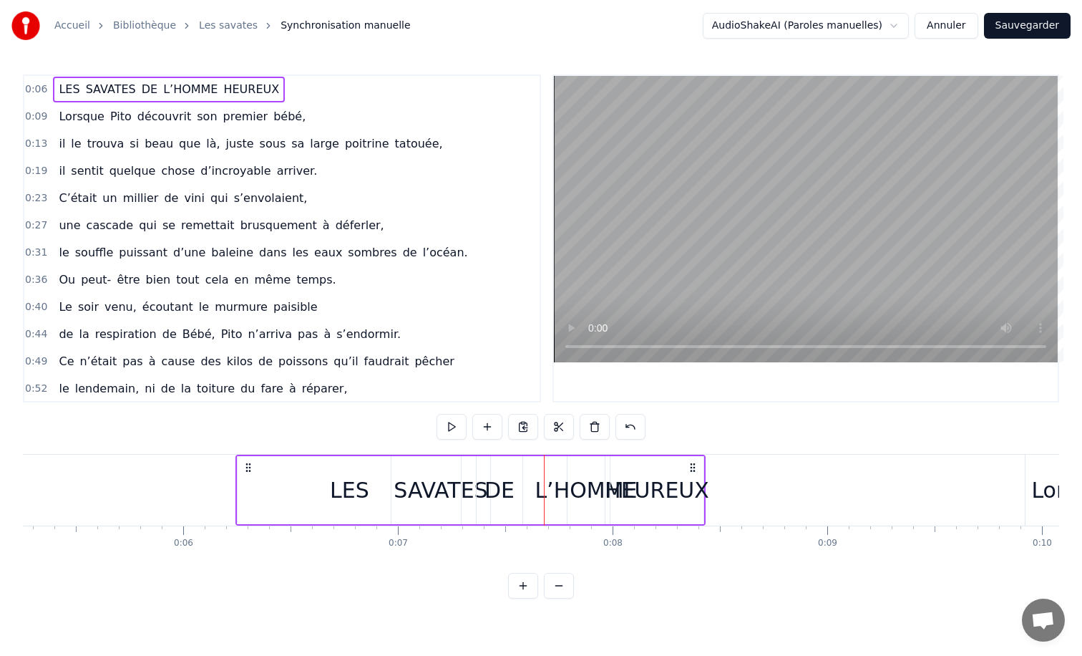
click at [560, 489] on div "L’HOMME" at bounding box center [586, 490] width 102 height 32
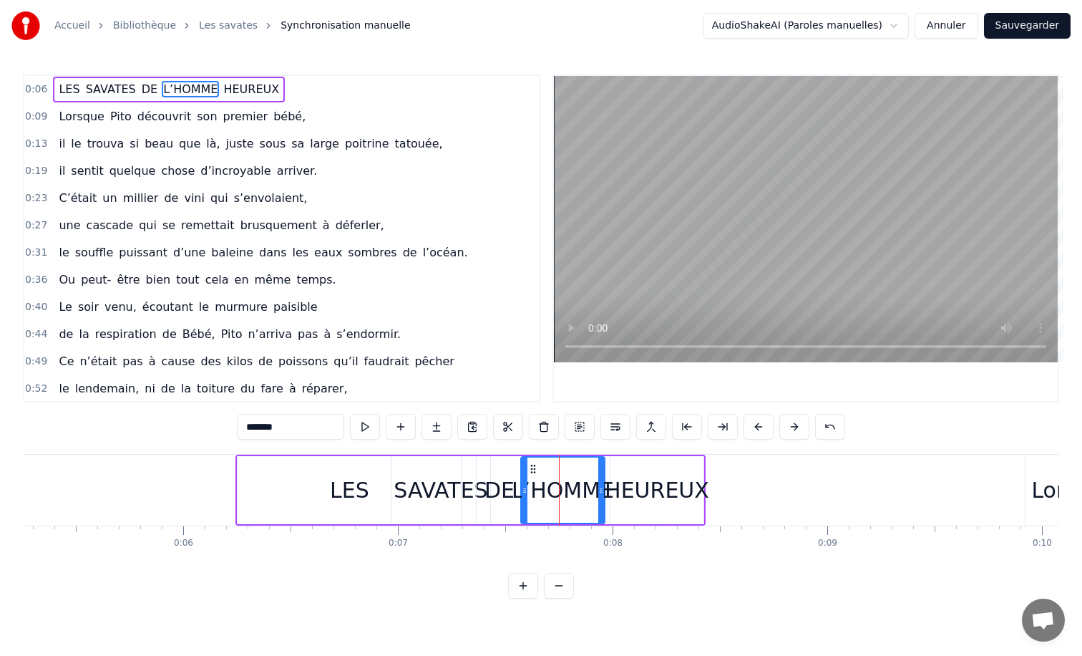
drag, startPoint x: 569, startPoint y: 487, endPoint x: 523, endPoint y: 483, distance: 45.9
click at [523, 483] on div at bounding box center [525, 489] width 6 height 65
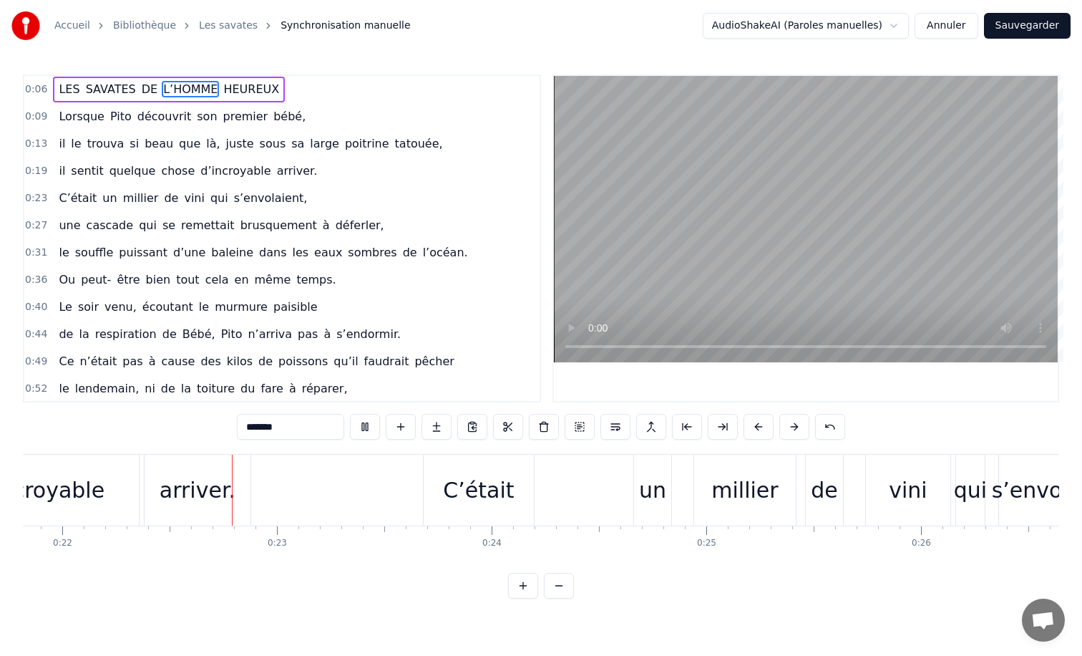
scroll to position [0, 4705]
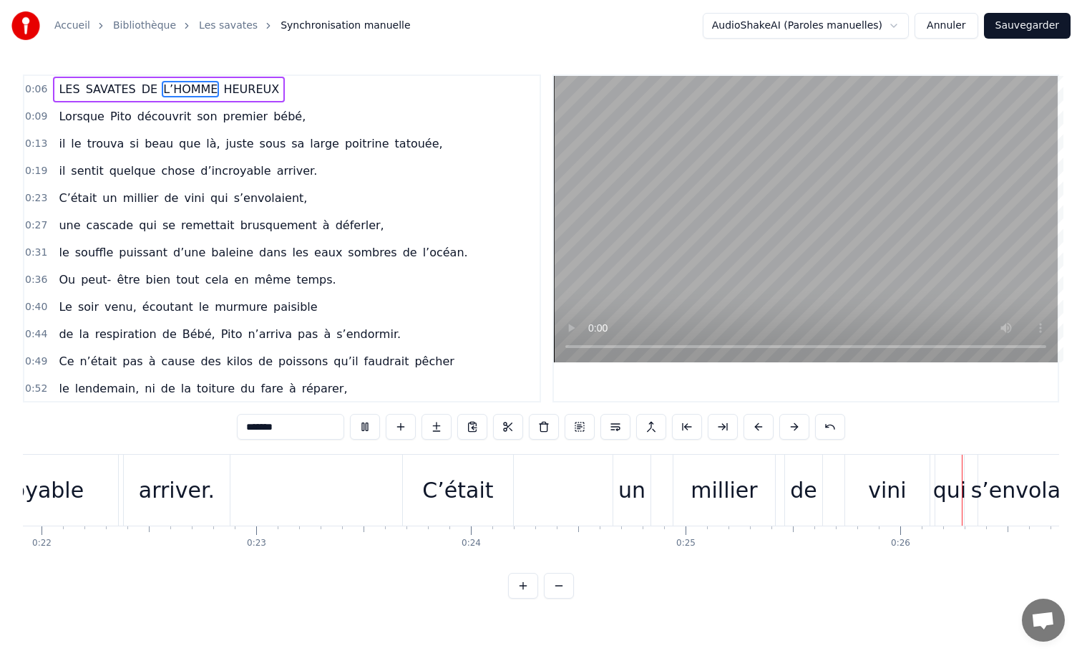
click at [1014, 41] on div "Accueil Bibliothèque Les savates Synchronisation manuelle AudioShakeAI (Paroles…" at bounding box center [541, 26] width 1082 height 52
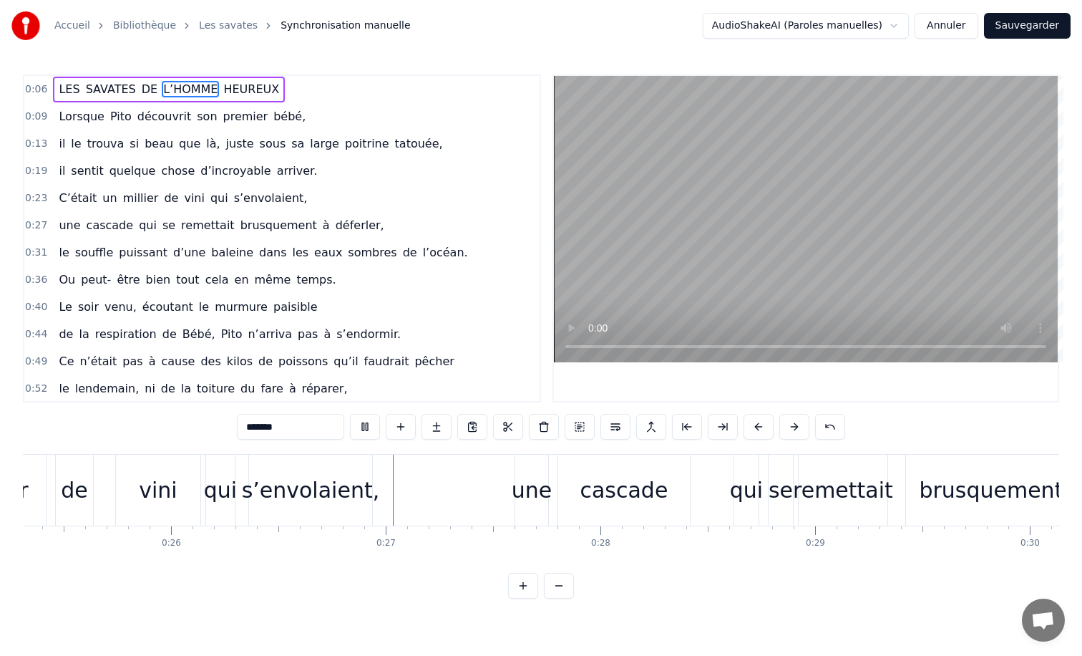
click at [1013, 27] on button "Sauvegarder" at bounding box center [1027, 26] width 87 height 26
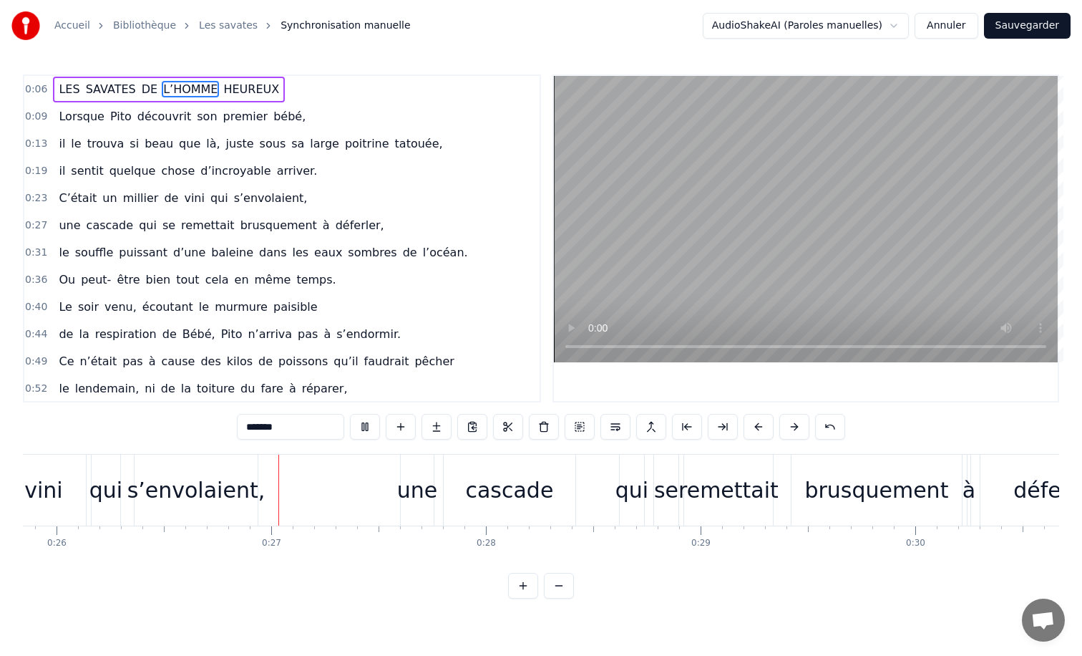
scroll to position [0, 5612]
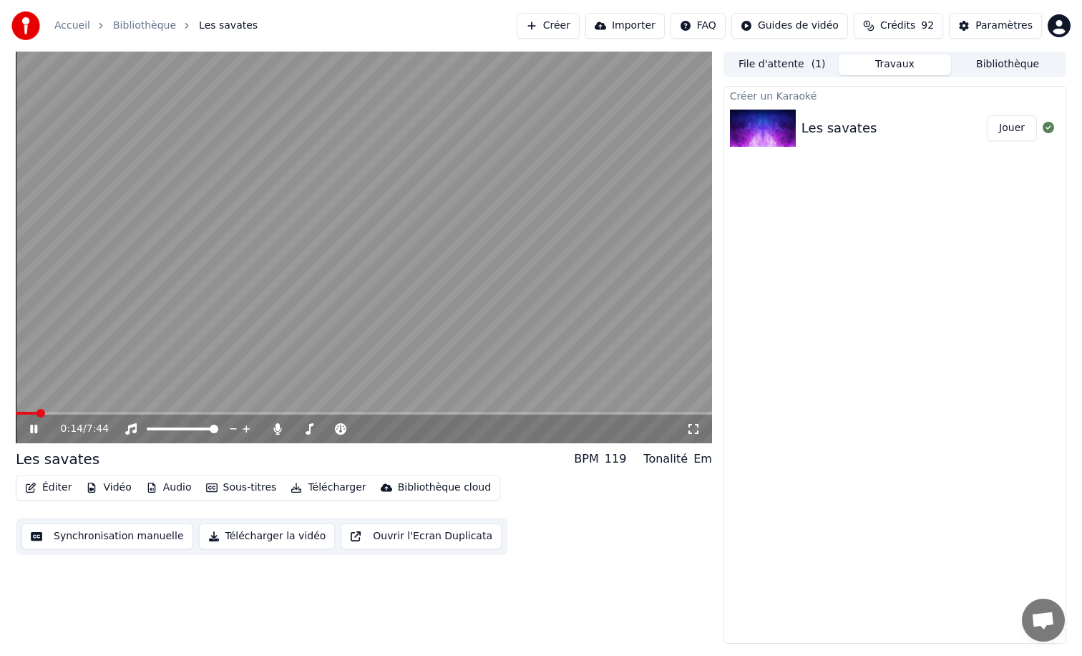
click at [37, 430] on icon at bounding box center [33, 428] width 7 height 9
click at [111, 487] on button "Vidéo" at bounding box center [108, 487] width 57 height 20
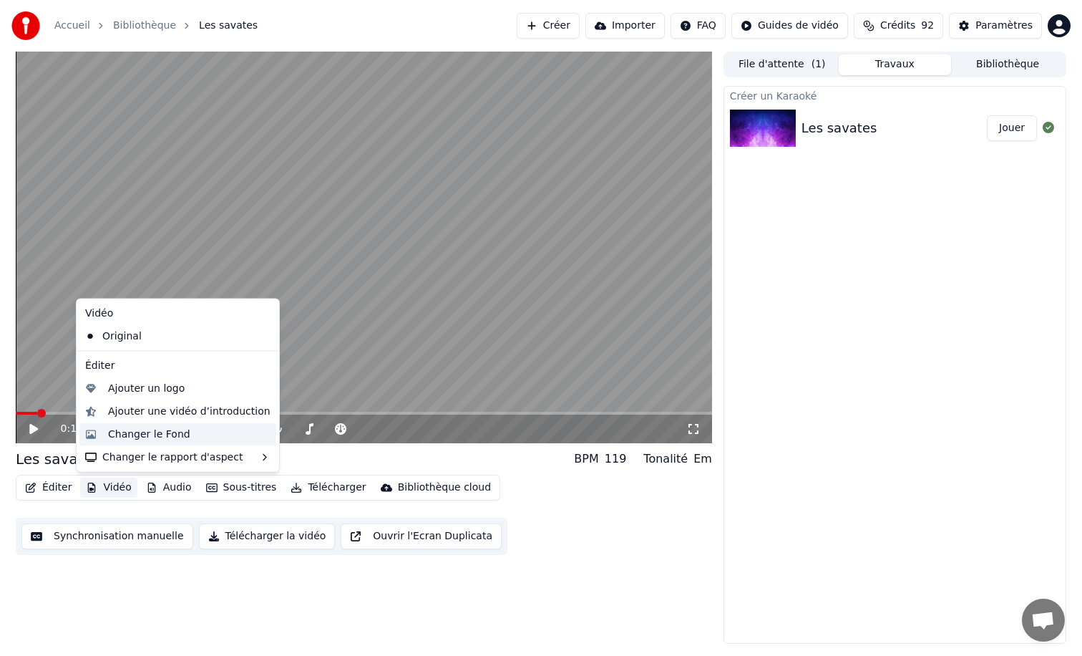
click at [129, 439] on div "Changer le Fond" at bounding box center [149, 434] width 82 height 14
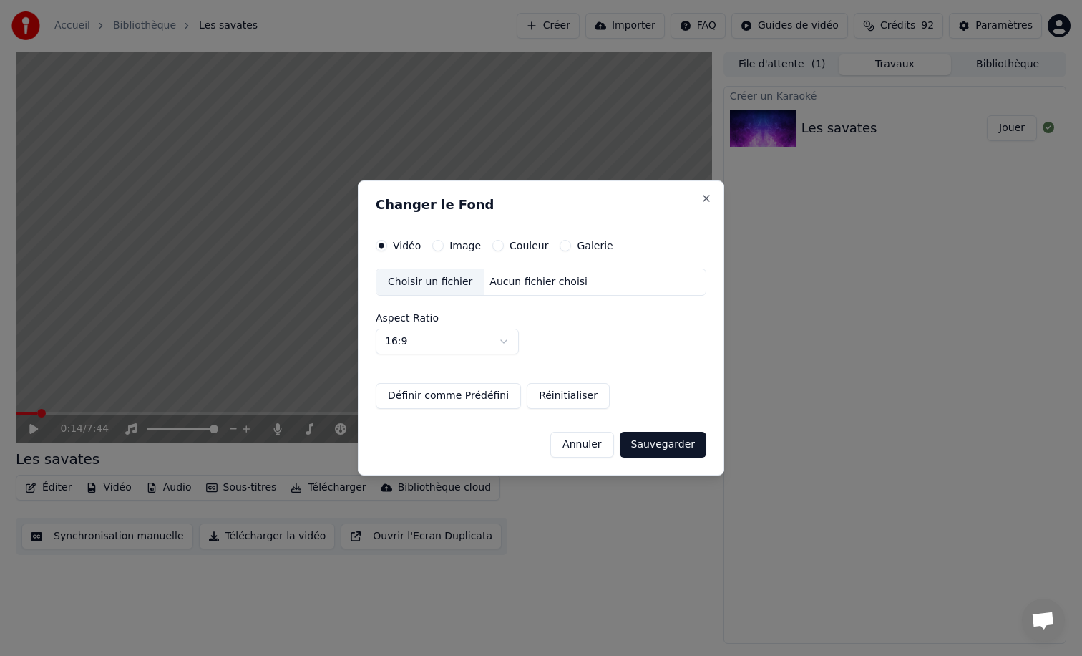
click at [497, 247] on button "Couleur" at bounding box center [497, 245] width 11 height 11
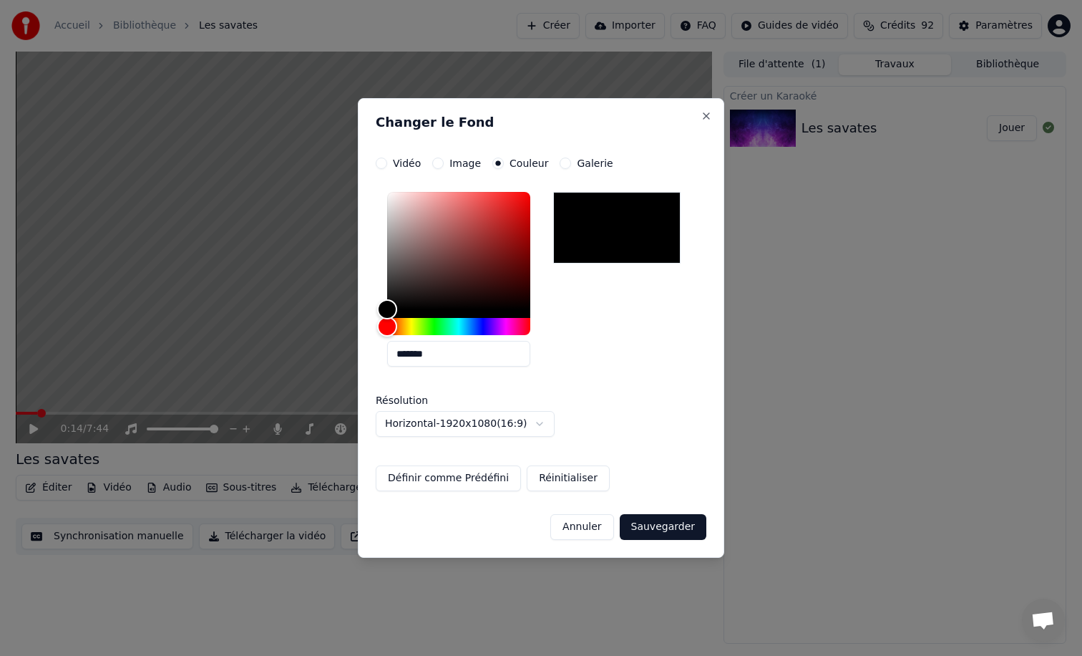
click at [596, 241] on div at bounding box center [616, 228] width 127 height 72
click at [651, 529] on button "Sauvegarder" at bounding box center [663, 527] width 87 height 26
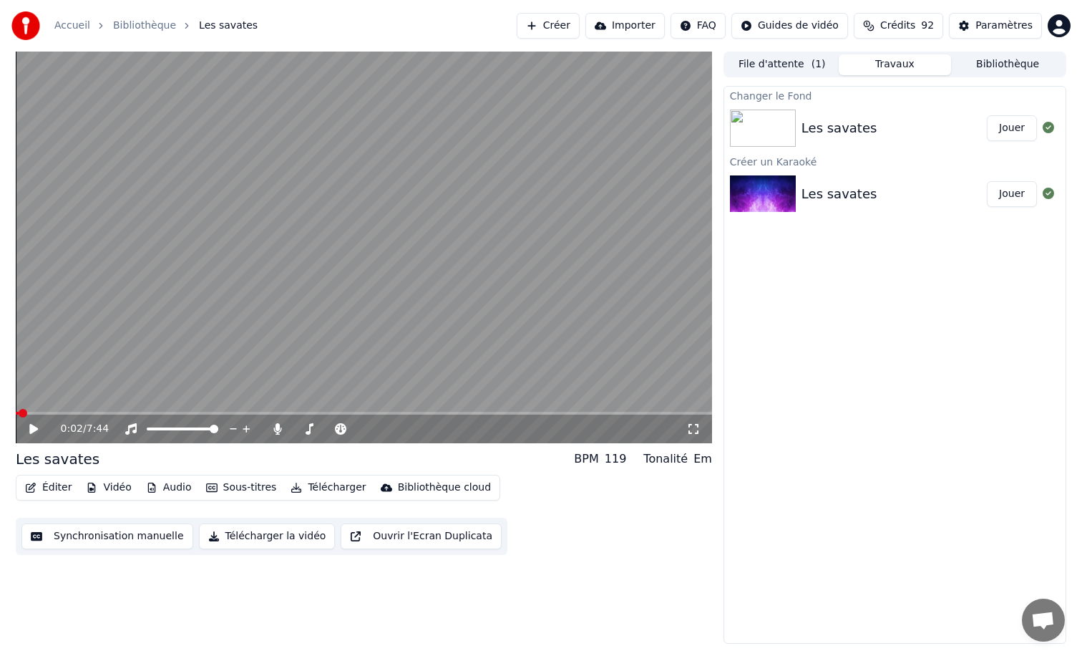
click at [19, 413] on span at bounding box center [23, 413] width 9 height 9
click at [30, 428] on icon at bounding box center [33, 429] width 9 height 10
click at [293, 426] on span at bounding box center [297, 428] width 9 height 9
click at [36, 432] on icon at bounding box center [33, 428] width 7 height 9
click at [33, 429] on icon at bounding box center [33, 429] width 9 height 10
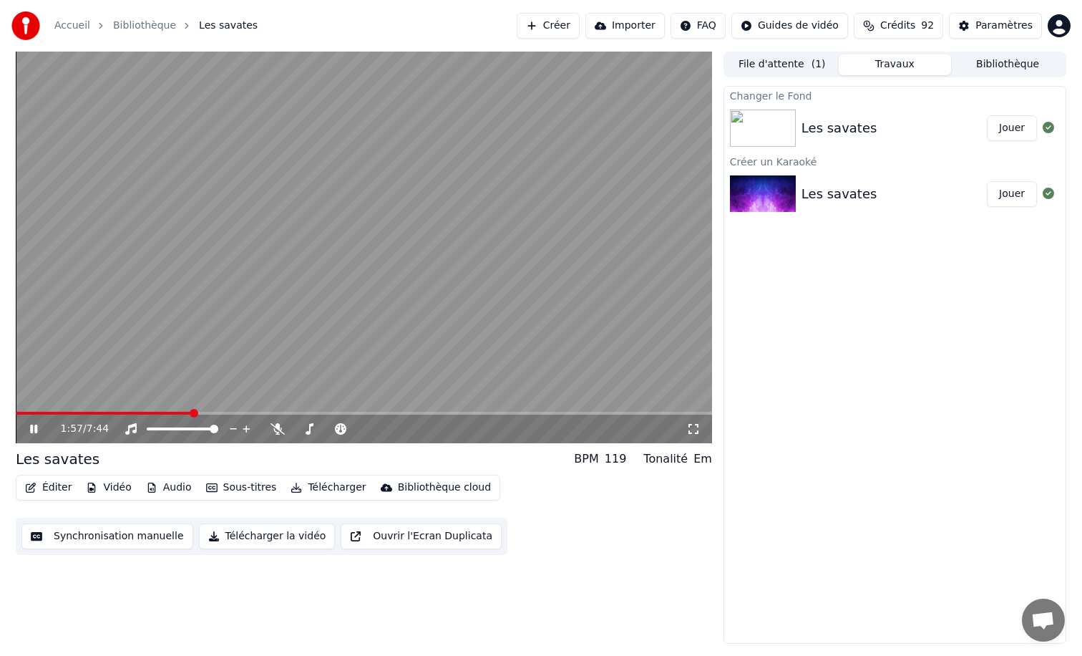
click at [34, 426] on icon at bounding box center [44, 428] width 34 height 11
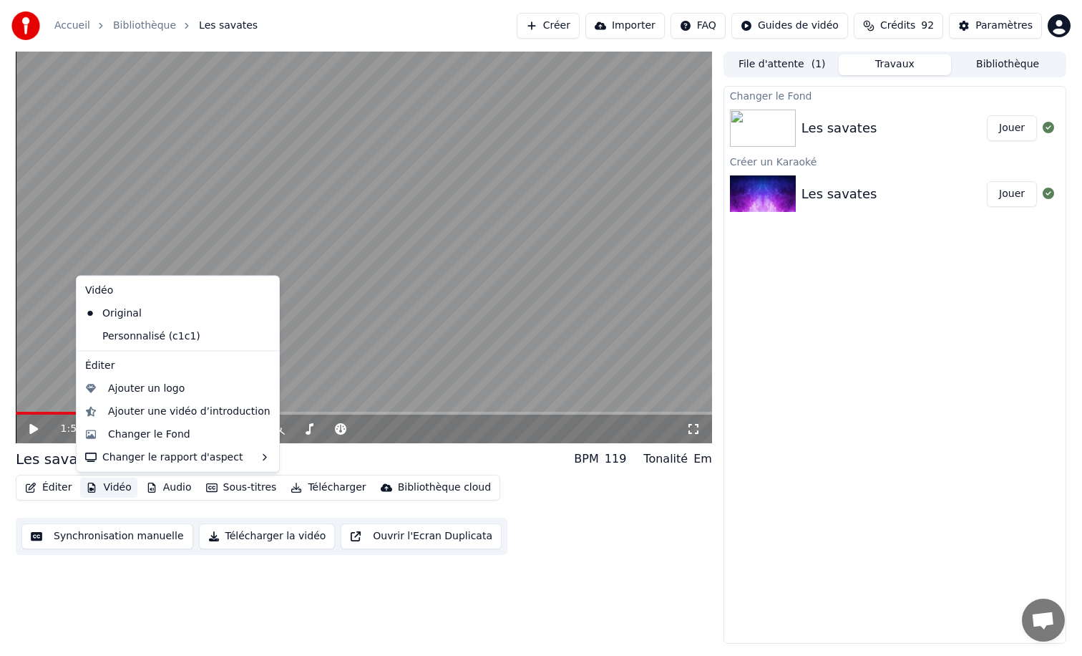
click at [106, 485] on button "Vidéo" at bounding box center [108, 487] width 57 height 20
click at [123, 436] on div "Changer le Fond" at bounding box center [149, 434] width 82 height 14
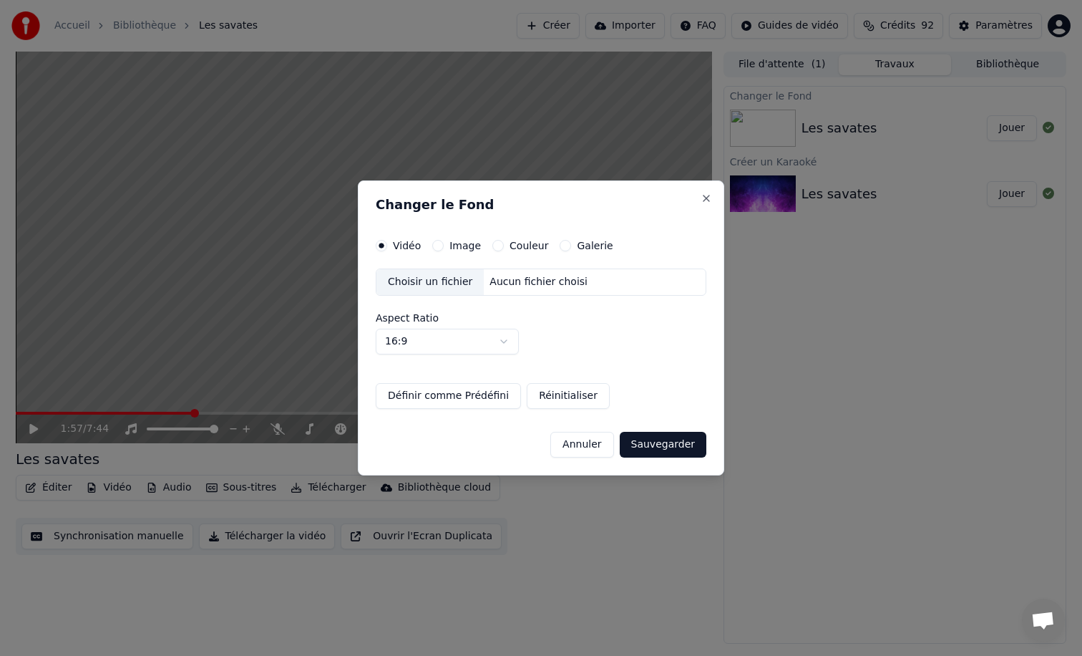
click at [577, 442] on button "Annuler" at bounding box center [581, 445] width 63 height 26
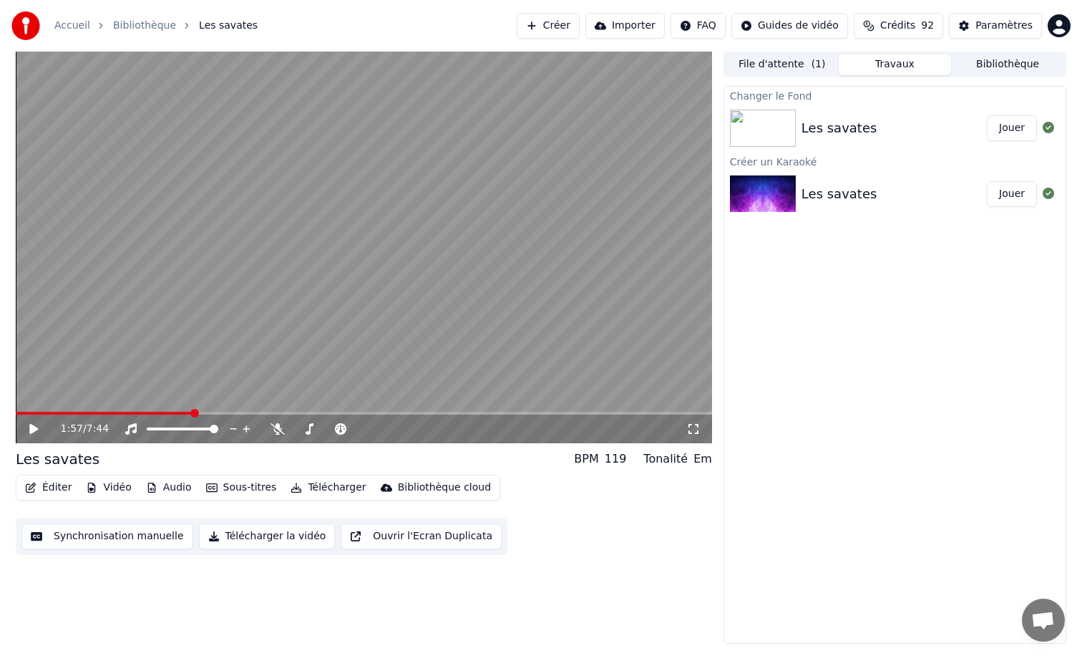
click at [544, 544] on div "Éditer Vidéo Audio Sous-titres Télécharger Bibliothèque cloud Synchronisation m…" at bounding box center [364, 515] width 696 height 80
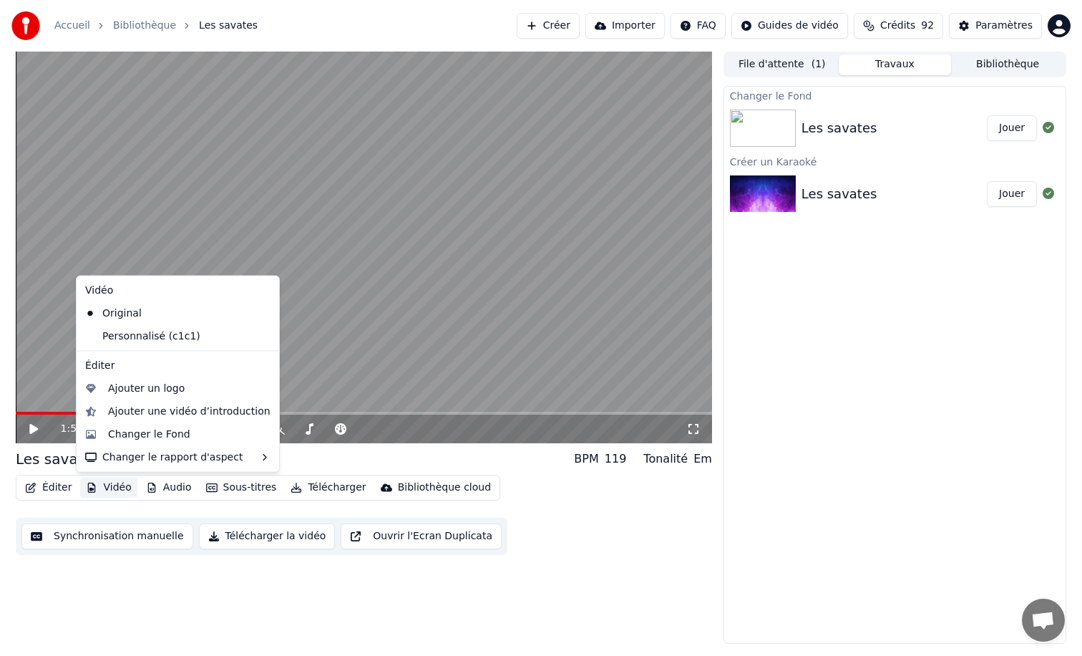
click at [113, 490] on button "Vidéo" at bounding box center [108, 487] width 57 height 20
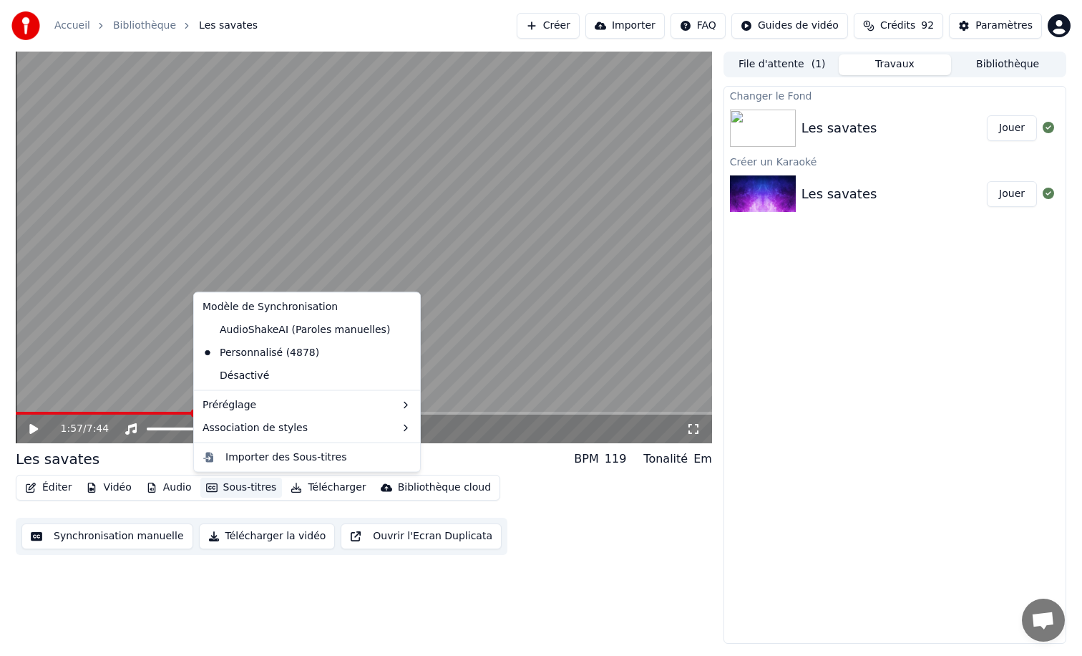
click at [681, 538] on div "Éditer Vidéo Audio Sous-titres Télécharger Bibliothèque cloud Synchronisation m…" at bounding box center [364, 515] width 696 height 80
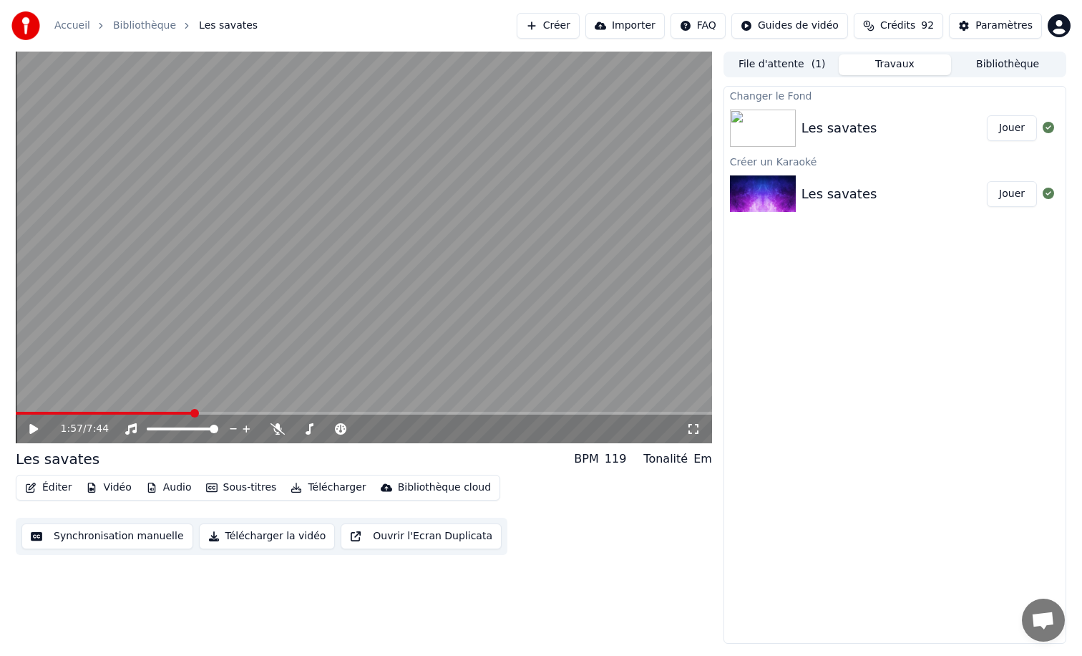
click at [115, 488] on button "Vidéo" at bounding box center [108, 487] width 57 height 20
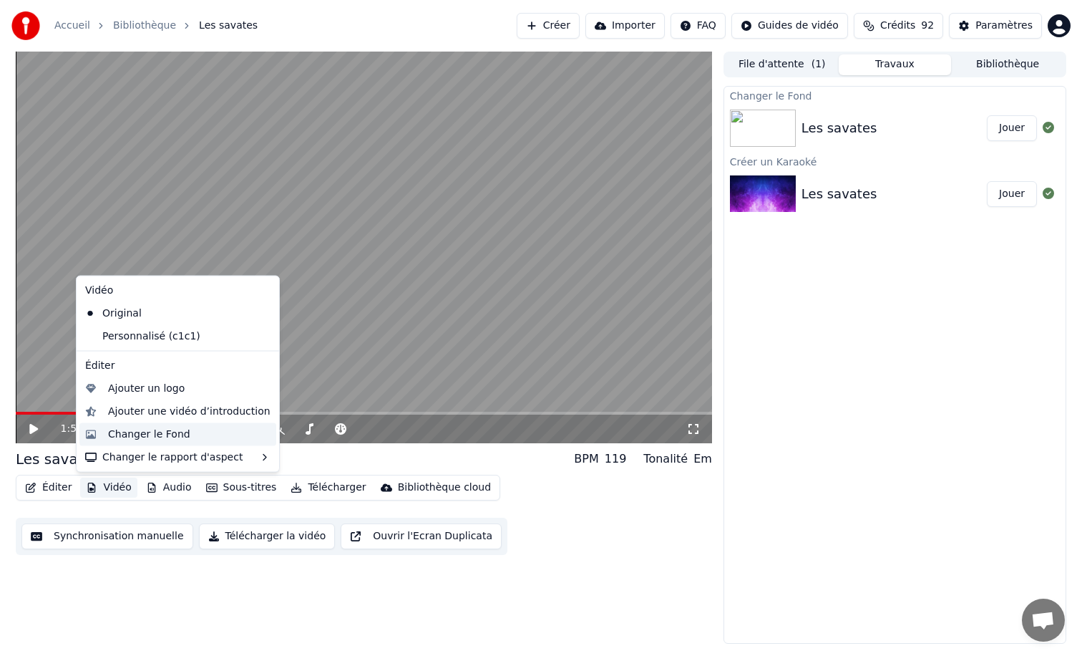
click at [129, 436] on div "Changer le Fond" at bounding box center [149, 434] width 82 height 14
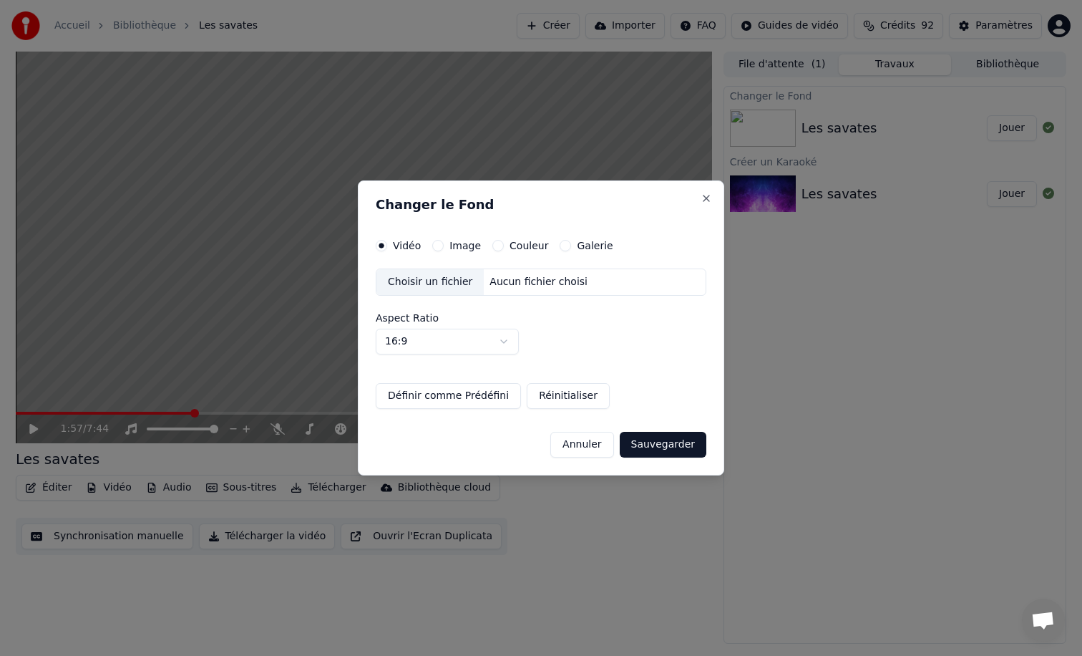
click at [442, 288] on div "Choisir un fichier" at bounding box center [429, 282] width 107 height 26
click at [438, 245] on button "Image" at bounding box center [437, 245] width 11 height 11
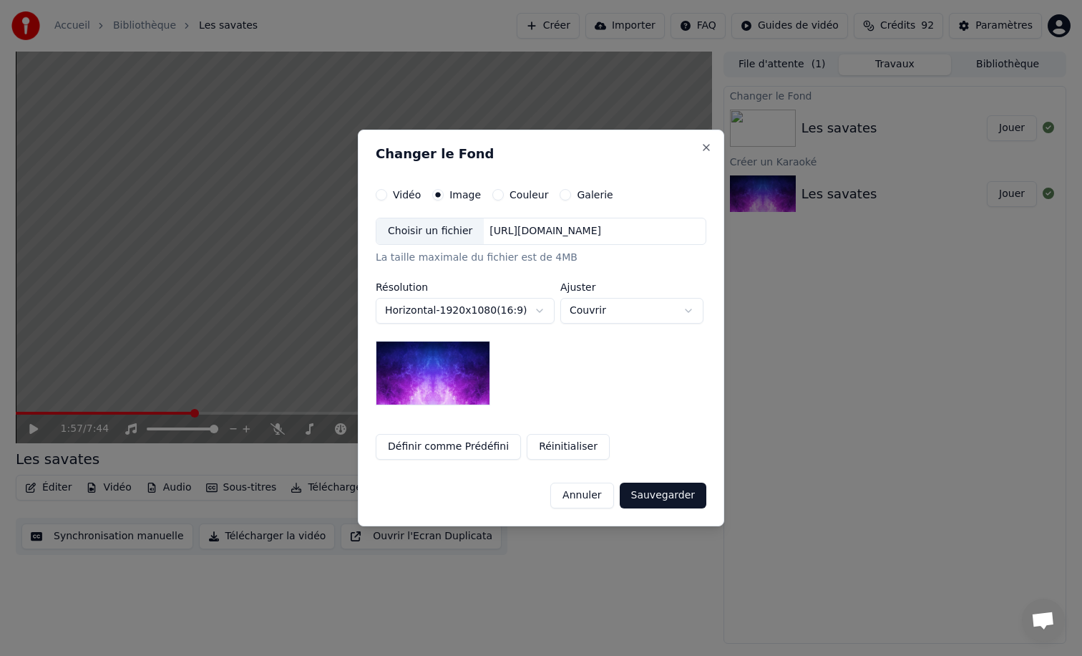
click at [419, 232] on div "Choisir un fichier" at bounding box center [429, 231] width 107 height 26
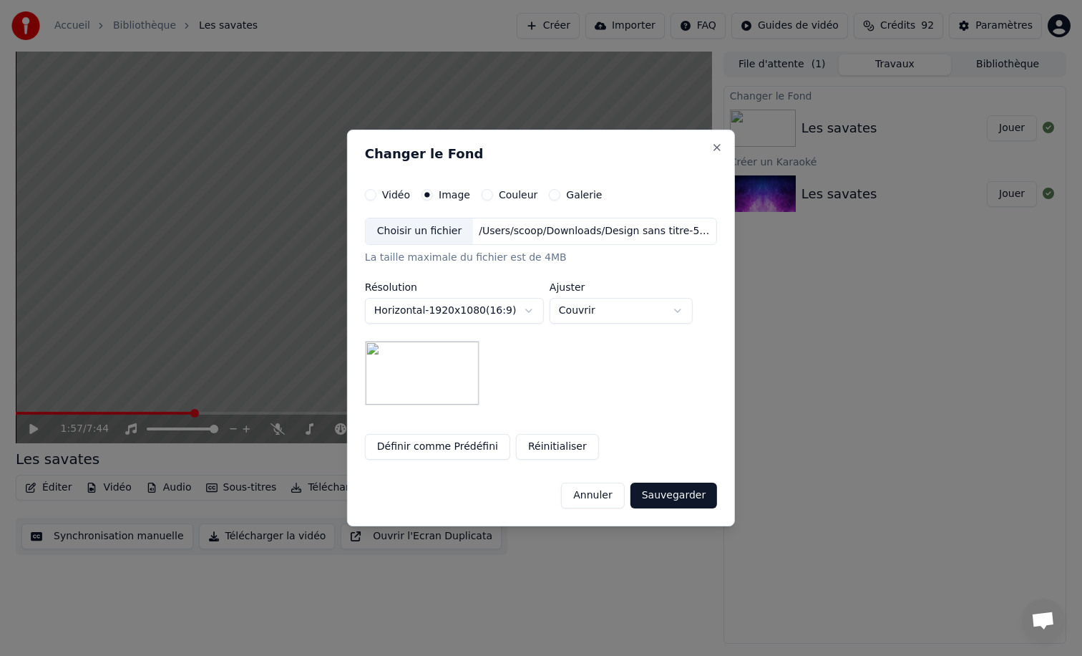
click at [664, 494] on button "Sauvegarder" at bounding box center [674, 495] width 87 height 26
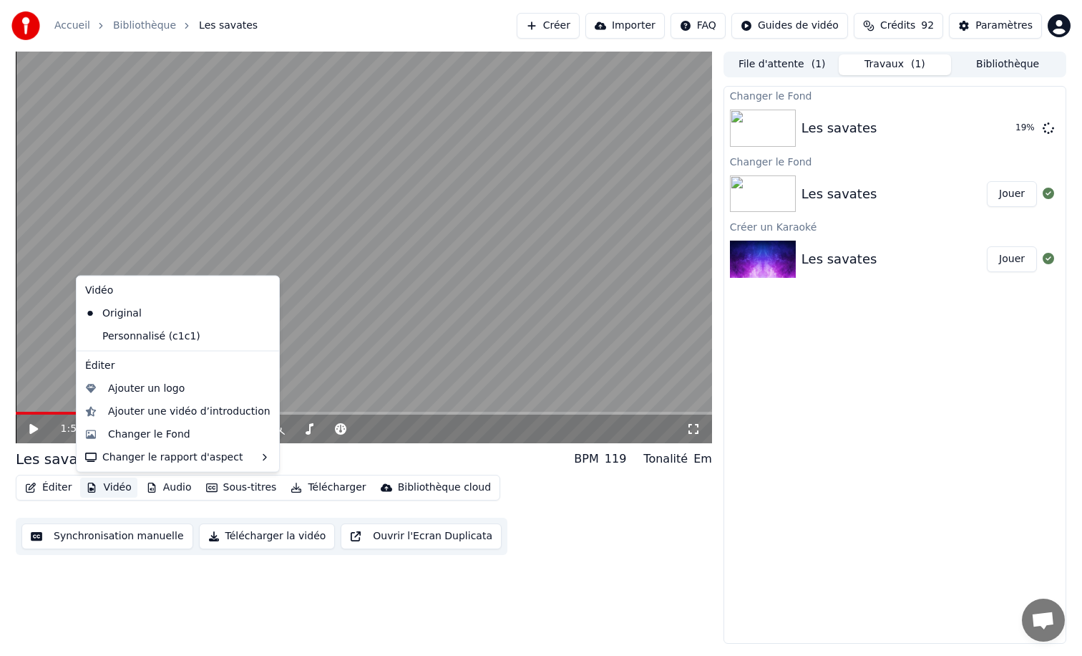
click at [104, 488] on button "Vidéo" at bounding box center [108, 487] width 57 height 20
click at [118, 432] on div "Changer le Fond" at bounding box center [149, 434] width 82 height 14
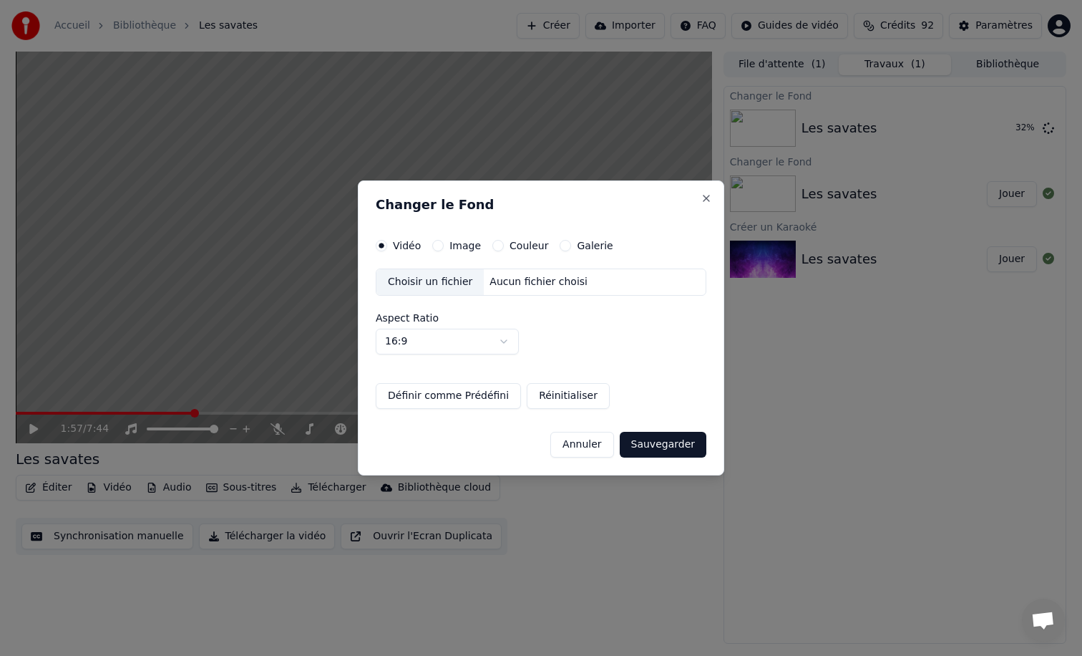
click at [440, 245] on button "Image" at bounding box center [437, 245] width 11 height 11
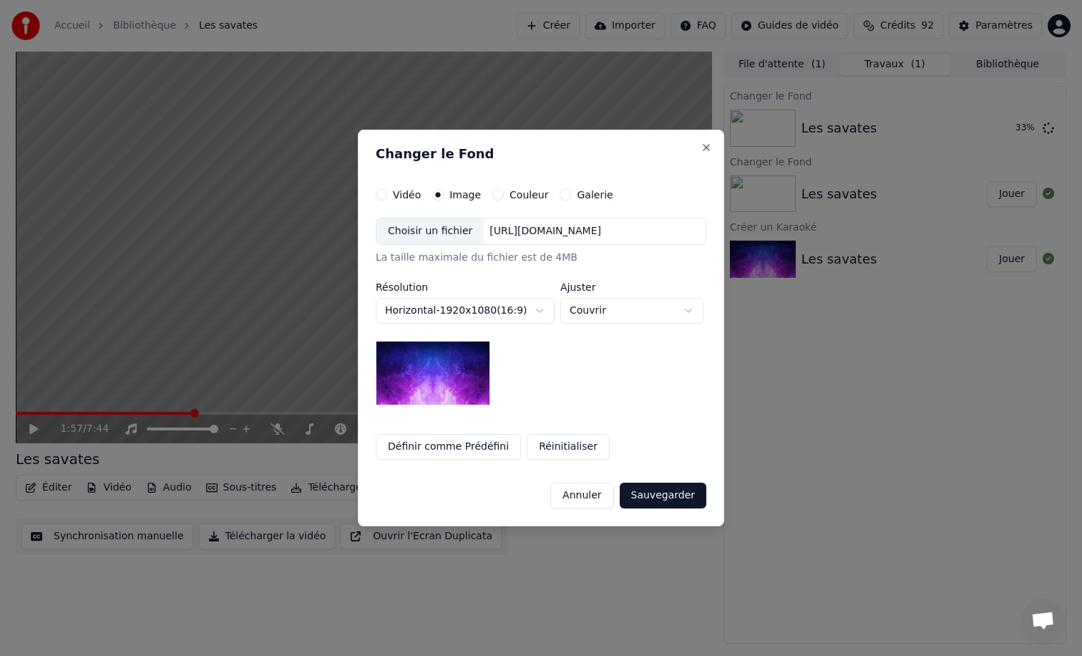
click at [447, 233] on div "Choisir un fichier" at bounding box center [429, 231] width 107 height 26
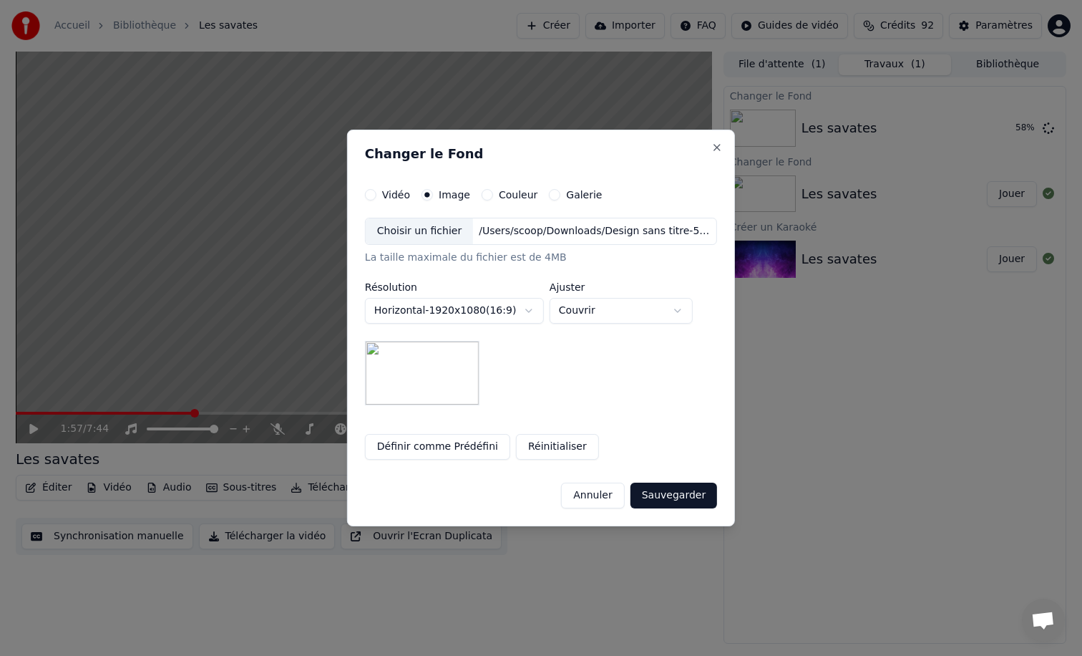
click at [431, 450] on button "Définir comme Prédéfini" at bounding box center [437, 447] width 145 height 26
click at [626, 313] on body "**********" at bounding box center [541, 328] width 1082 height 656
click at [626, 312] on body "**********" at bounding box center [541, 328] width 1082 height 656
click at [658, 495] on button "Sauvegarder" at bounding box center [674, 495] width 87 height 26
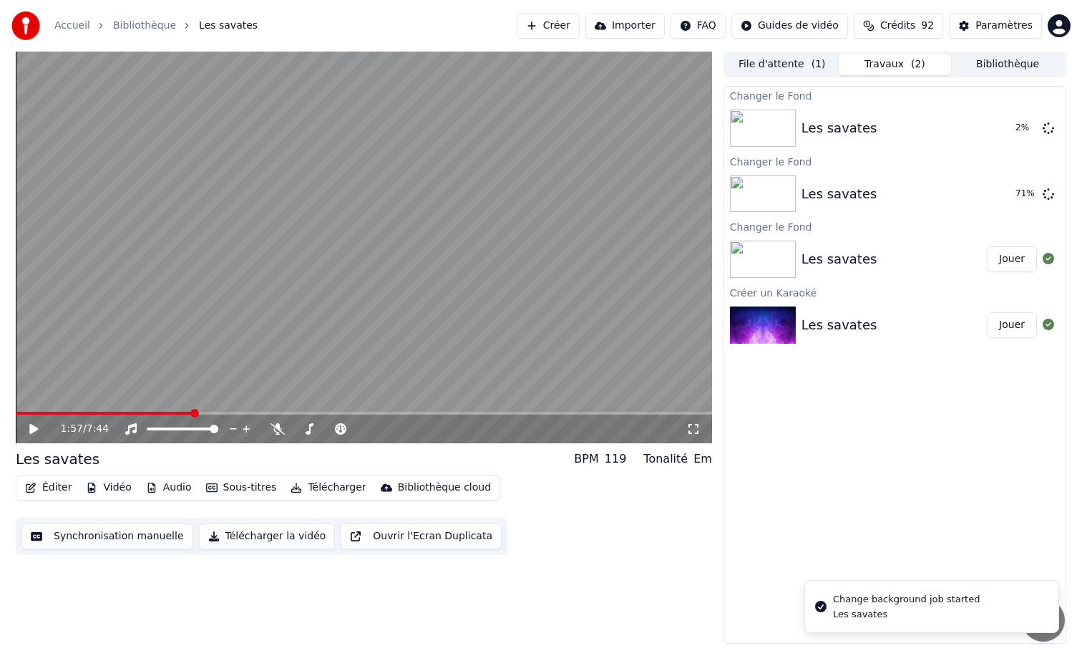
click at [880, 603] on div "Change background job started" at bounding box center [906, 599] width 147 height 14
click at [1049, 128] on icon at bounding box center [1048, 127] width 11 height 11
click at [1014, 190] on button "Jouer" at bounding box center [1012, 194] width 50 height 26
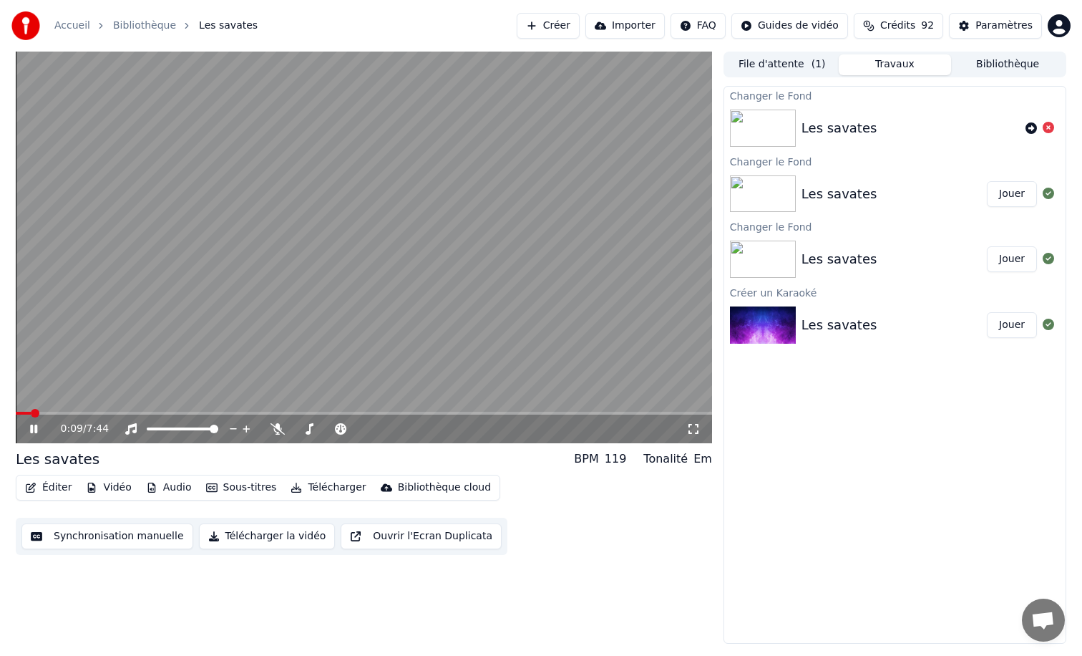
drag, startPoint x: 389, startPoint y: 16, endPoint x: 626, endPoint y: -11, distance: 238.5
click at [626, 0] on html "Accueil Bibliothèque Les savates Créer Importer FAQ Guides de vidéo Crédits 92 …" at bounding box center [541, 328] width 1082 height 656
click at [276, 432] on icon at bounding box center [278, 428] width 14 height 11
click at [308, 430] on span at bounding box center [311, 428] width 9 height 9
click at [41, 409] on span at bounding box center [45, 413] width 9 height 9
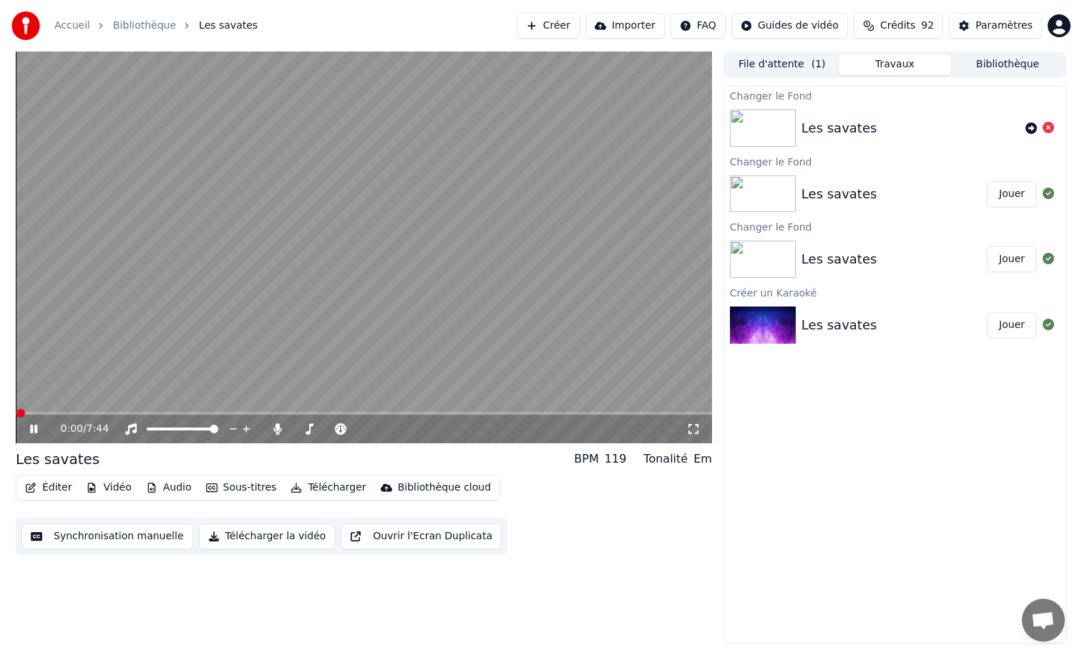
click at [32, 427] on icon at bounding box center [33, 428] width 7 height 9
click at [34, 427] on icon at bounding box center [33, 429] width 9 height 10
click at [35, 427] on icon at bounding box center [33, 428] width 7 height 9
click at [35, 427] on icon at bounding box center [33, 429] width 9 height 10
click at [32, 430] on icon at bounding box center [33, 428] width 7 height 9
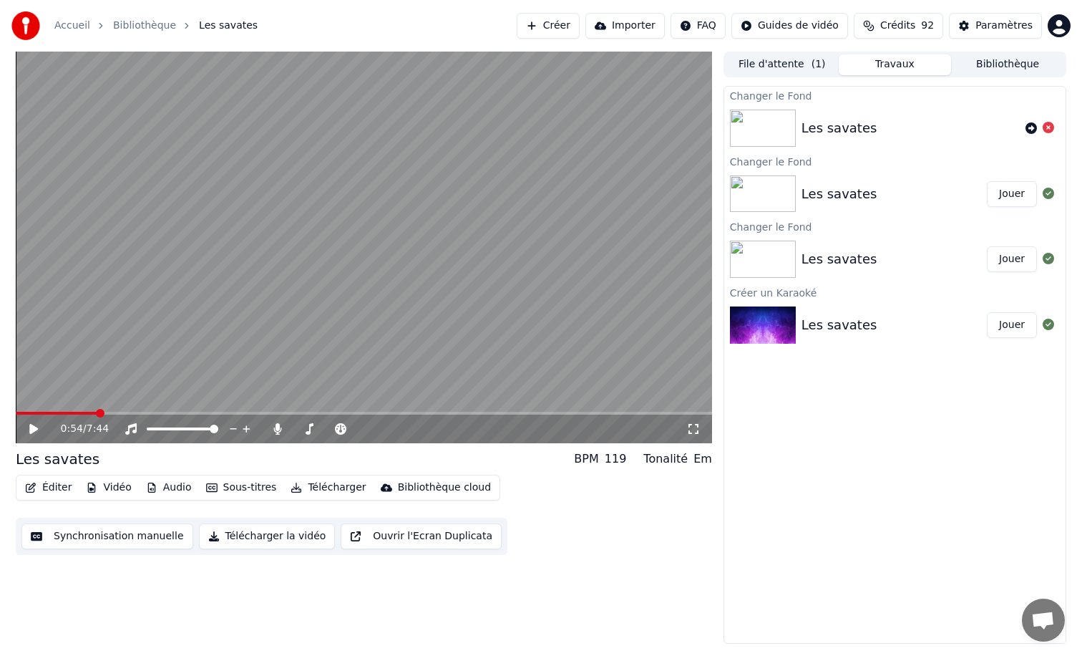
click at [253, 486] on button "Sous-titres" at bounding box center [241, 487] width 82 height 20
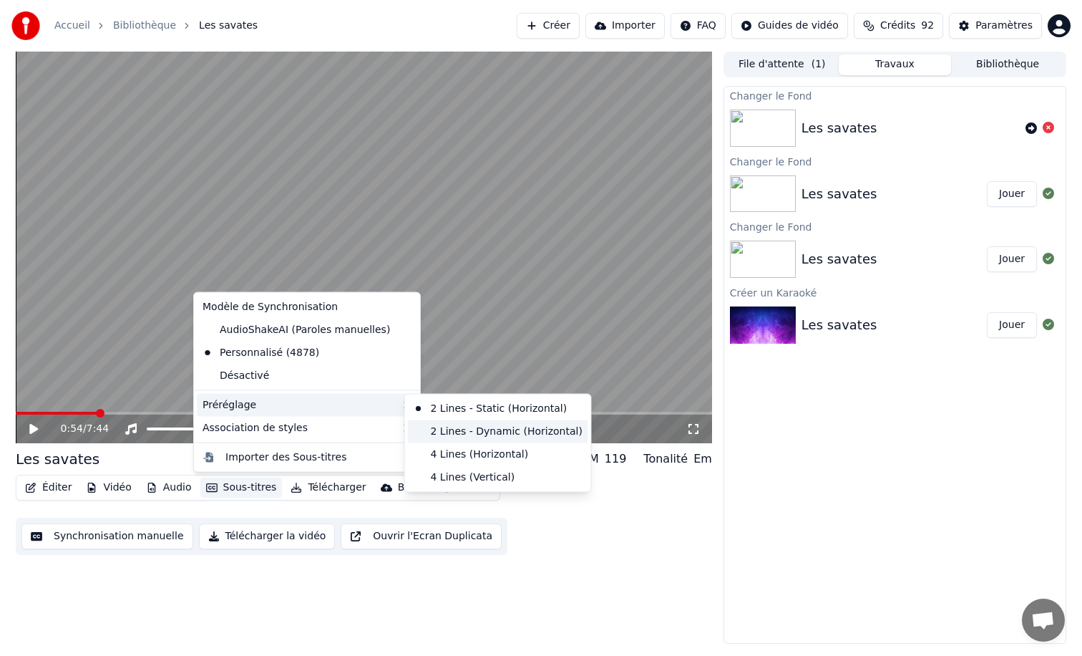
click at [442, 424] on div "2 Lines - Dynamic (Horizontal)" at bounding box center [498, 430] width 180 height 23
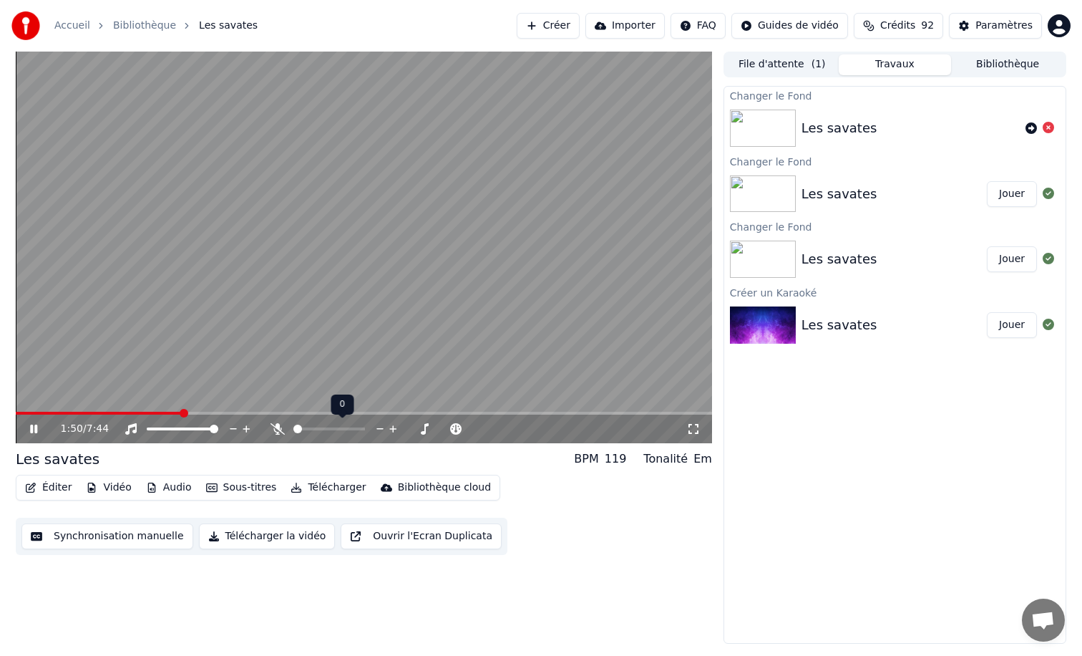
click at [293, 428] on span at bounding box center [297, 428] width 9 height 9
click at [33, 432] on icon at bounding box center [44, 428] width 34 height 11
